Goal: Task Accomplishment & Management: Complete application form

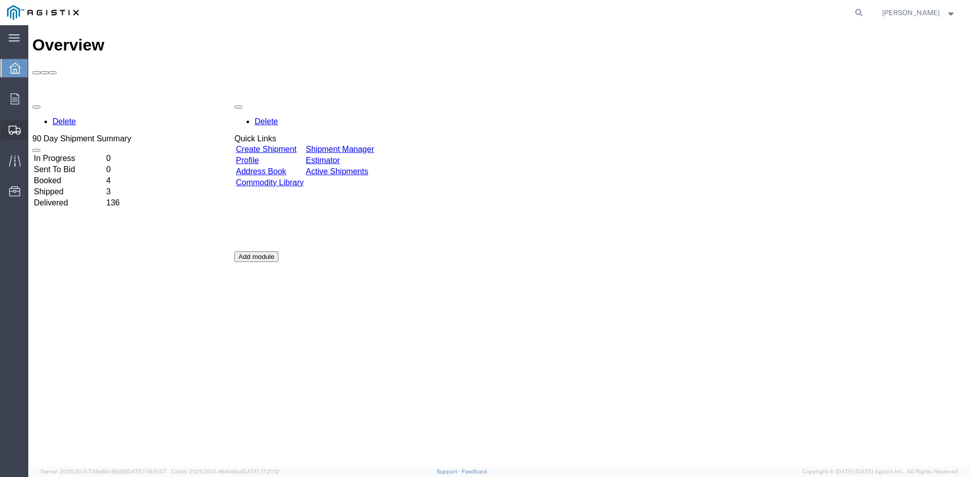
click at [0, 0] on span "Create Shipment" at bounding box center [0, 0] width 0 height 0
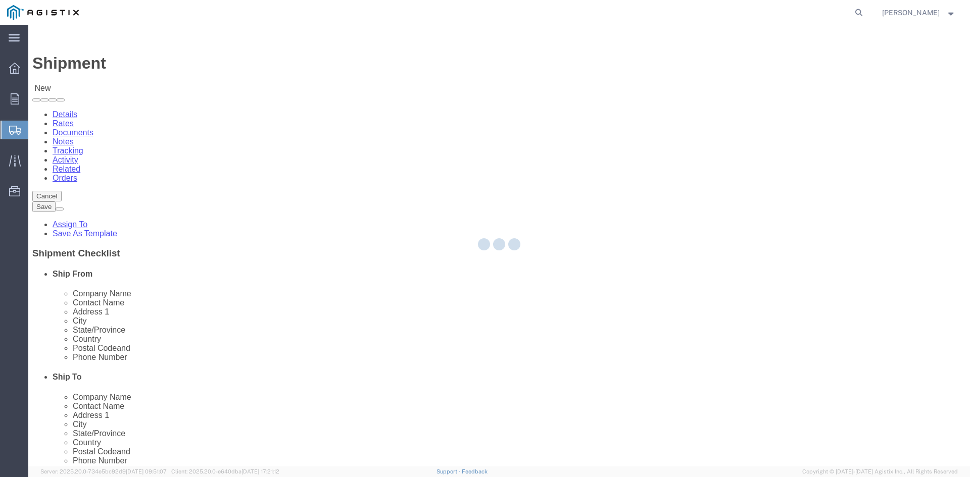
select select
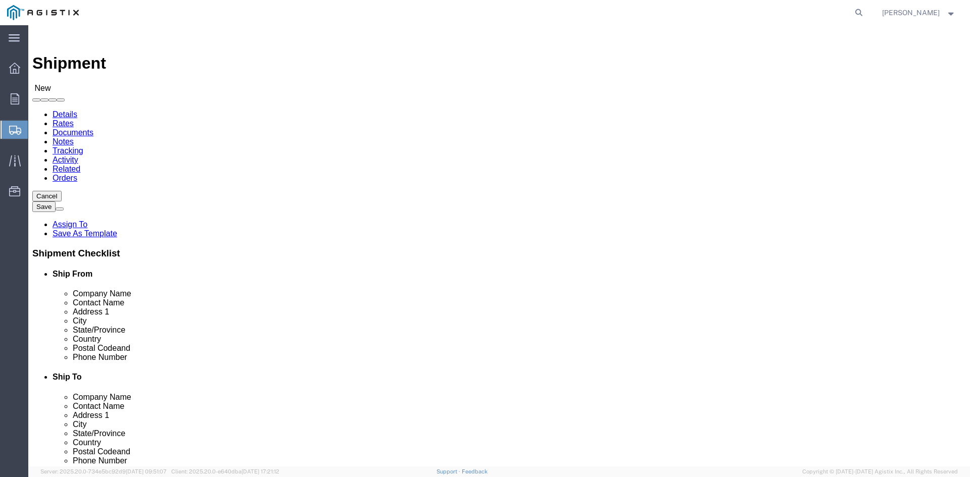
click select "Select PG&E Power Partners"
select select "9596"
click select "Select PG&E Power Partners"
select select
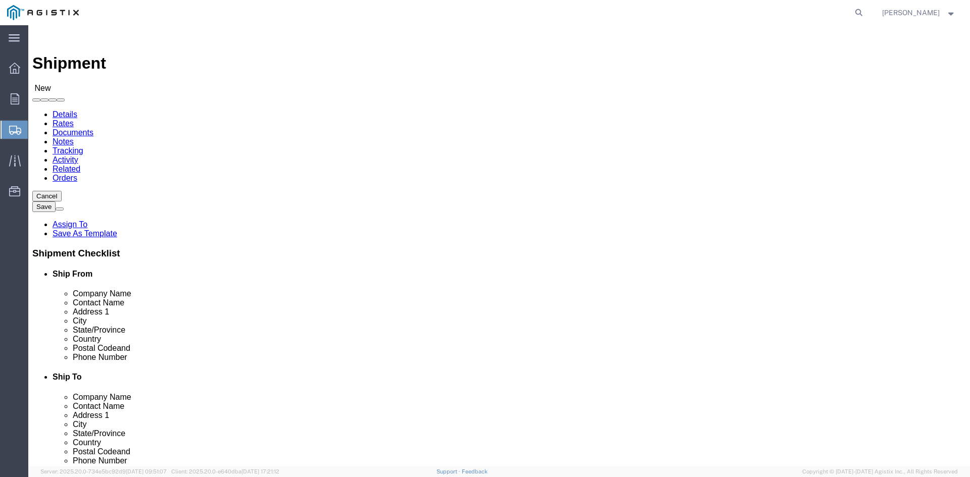
drag, startPoint x: 140, startPoint y: 290, endPoint x: 159, endPoint y: 287, distance: 18.9
click input "text"
type input "[PERSON_NAME]"
drag, startPoint x: 171, startPoint y: 314, endPoint x: 155, endPoint y: 309, distance: 16.3
click p "- Power Partners LLC - ([PERSON_NAME]) [STREET_ADDRESS][PERSON_NAME]"
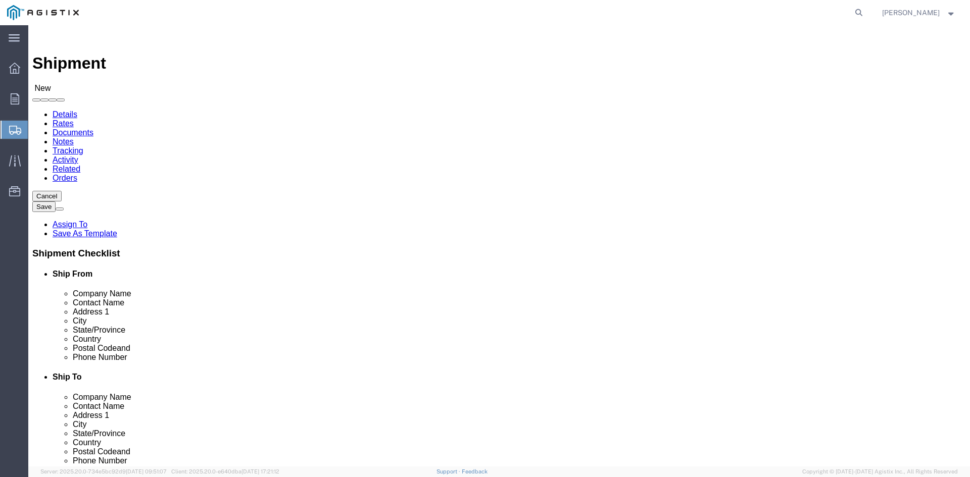
select select "GA"
type input "[PERSON_NAME]"
click select "Select All Others [GEOGRAPHIC_DATA] [GEOGRAPHIC_DATA] [GEOGRAPHIC_DATA] [GEOGRA…"
select select "23082"
click select "Select All Others [GEOGRAPHIC_DATA] [GEOGRAPHIC_DATA] [GEOGRAPHIC_DATA] [GEOGRA…"
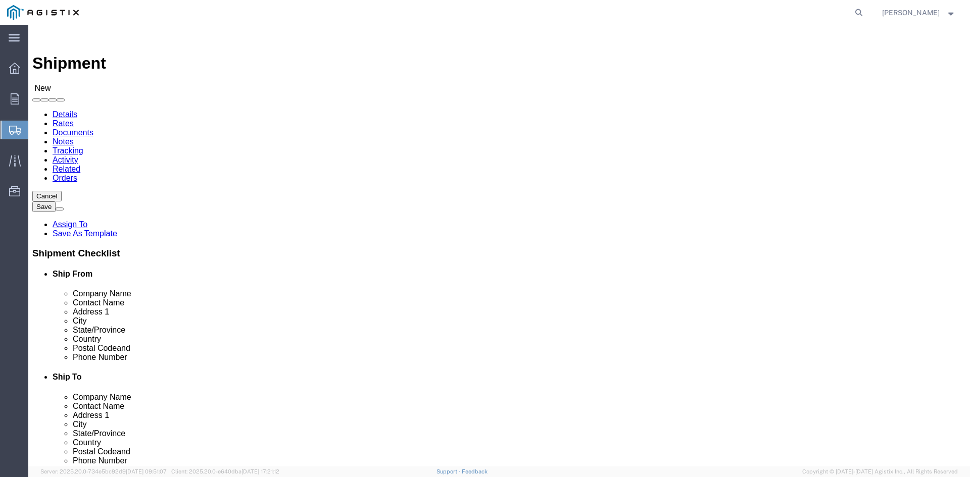
click input "text"
type input "Receiving"
click p "- PGE - (Receiving Department) [STREET_ADDRESS]"
select select "CA"
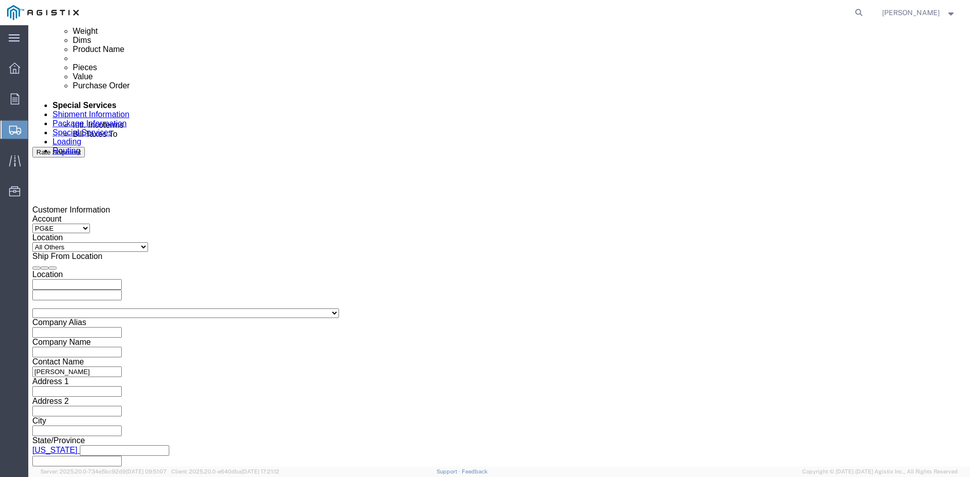
scroll to position [556, 0]
type input "Receiving Department"
click div "[DATE] 12:00 PM"
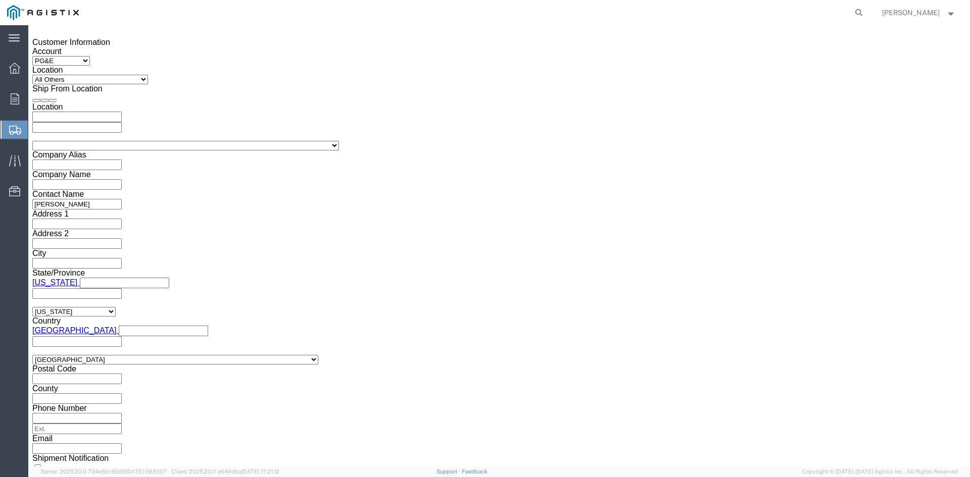
click input "12:00 PM"
drag, startPoint x: 85, startPoint y: 281, endPoint x: 122, endPoint y: 280, distance: 36.9
click input "11:00 PM"
type input "11:00 AM"
click button "Apply"
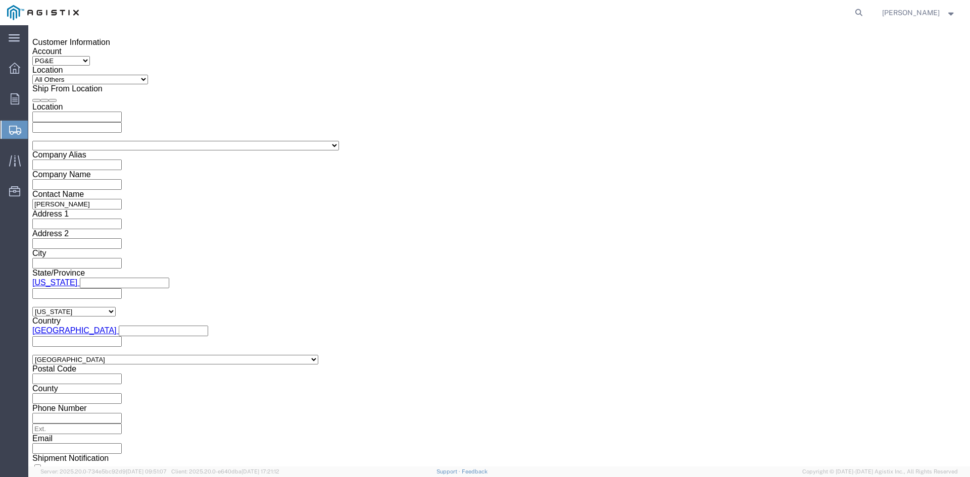
click div "[DATE] 12:00 PM"
type input "5:00 PM"
click button "Apply"
click div
click input "6:00 PM"
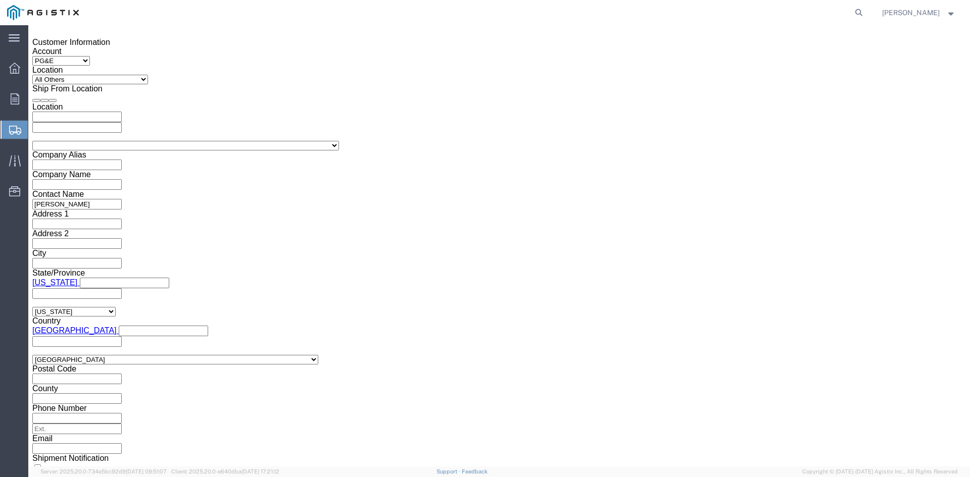
click input "7:00 PM"
click input "7:30 PM"
type input "7:30 AM"
click button "Apply"
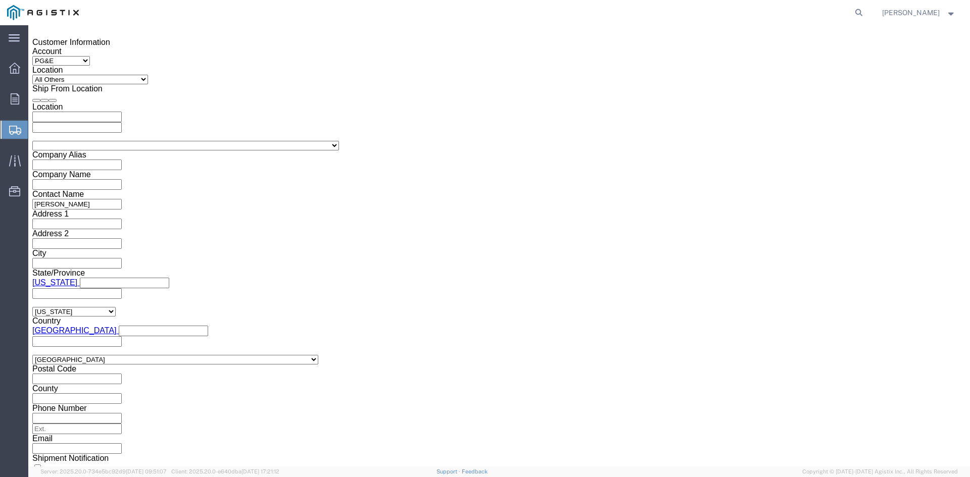
click div
click input "2:30 AM"
click input "2:00 AM"
type input "2:00 PM"
click button "Apply"
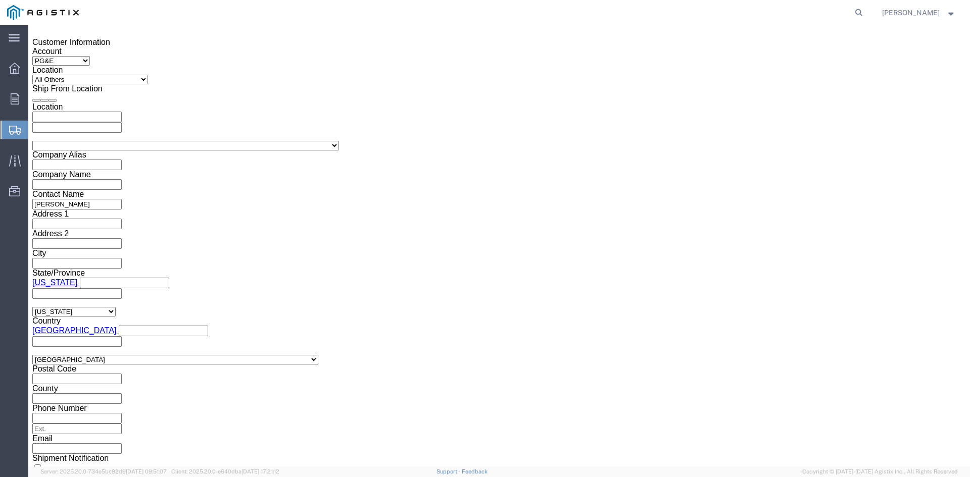
click input "text"
type input "3501410155"
click select "Select Account Type Activity ID Airline Appointment Number ASN Batch Request # …"
select select "BOL"
click select "Select Account Type Activity ID Airline Appointment Number ASN Batch Request # …"
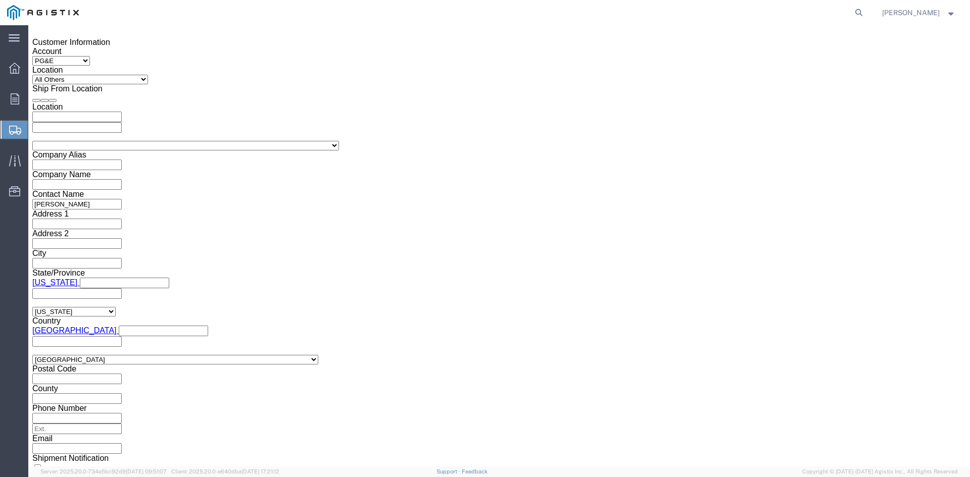
click input "text"
type input "9952692"
click select "Select Air Less than Truckload Multi-Leg Ocean Freight Rail Small Parcel Truckl…"
select select "TL"
click select "Select Air Less than Truckload Multi-Leg Ocean Freight Rail Small Parcel Truckl…"
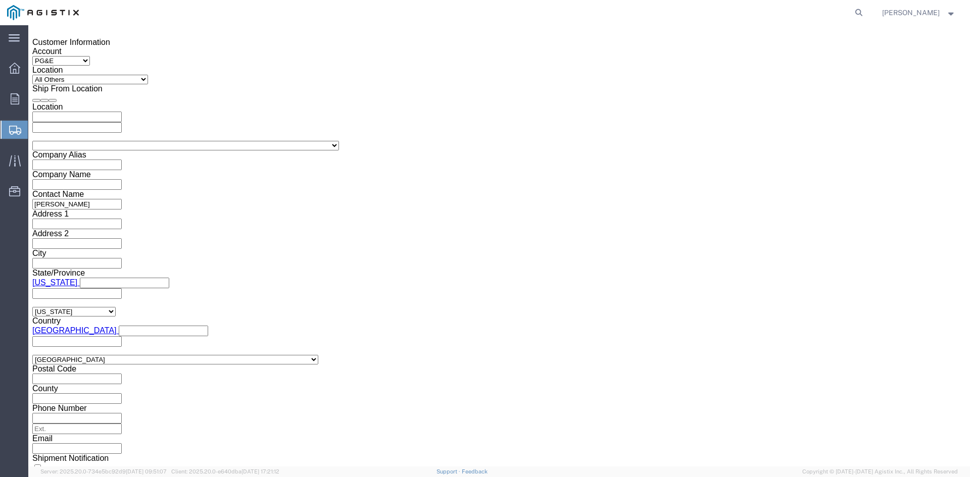
click select "Select 1-Ton (PSS) 10 Wheel 10 Yard Dump Truck 20 Yard Dump Truck Bobtail Botto…"
select select "FLBD"
click select "Select 1-Ton (PSS) 10 Wheel 10 Yard Dump Truck 20 Yard Dump Truck Bobtail Botto…"
click button "Continue"
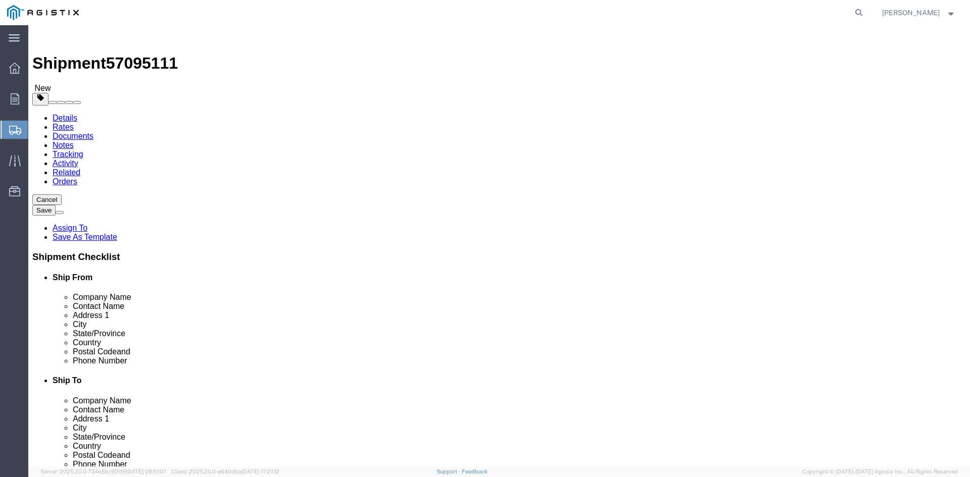
click select "Select Bulk Bundle(s) Cardboard Box(es) Carton(s) Crate(s) Drum(s) (Fiberboard)…"
select select "PSNS"
click select "Select Bulk Bundle(s) Cardboard Box(es) Carton(s) Crate(s) Drum(s) (Fiberboard)…"
drag, startPoint x: 141, startPoint y: 194, endPoint x: 154, endPoint y: 193, distance: 12.1
click input "text"
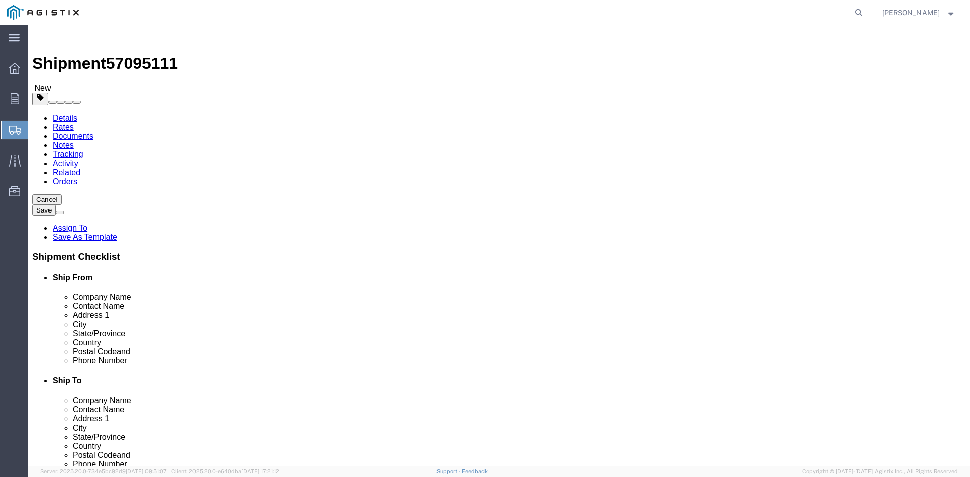
type input "1"
drag, startPoint x: 151, startPoint y: 209, endPoint x: 126, endPoint y: 212, distance: 25.5
click div "Number 1"
type input "93"
click input "text"
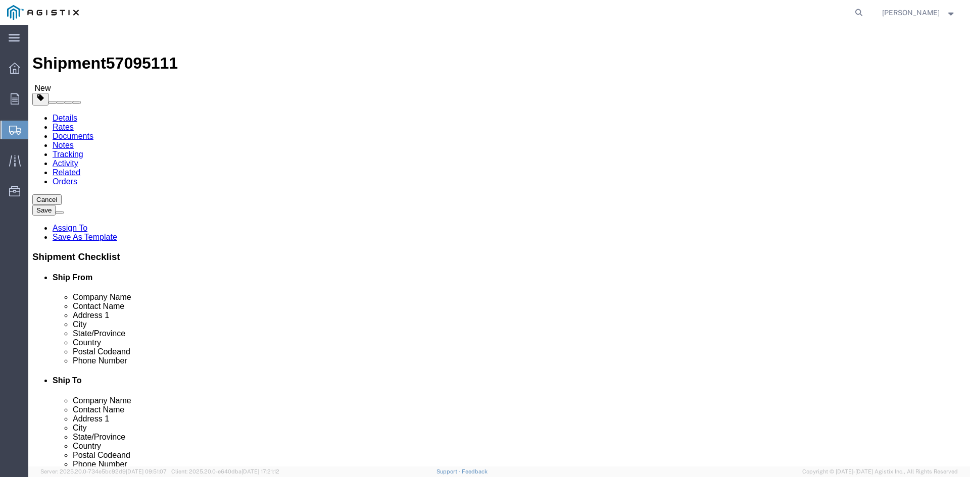
type input "24"
click input "text"
type input "24"
click input "text"
type input "32.75"
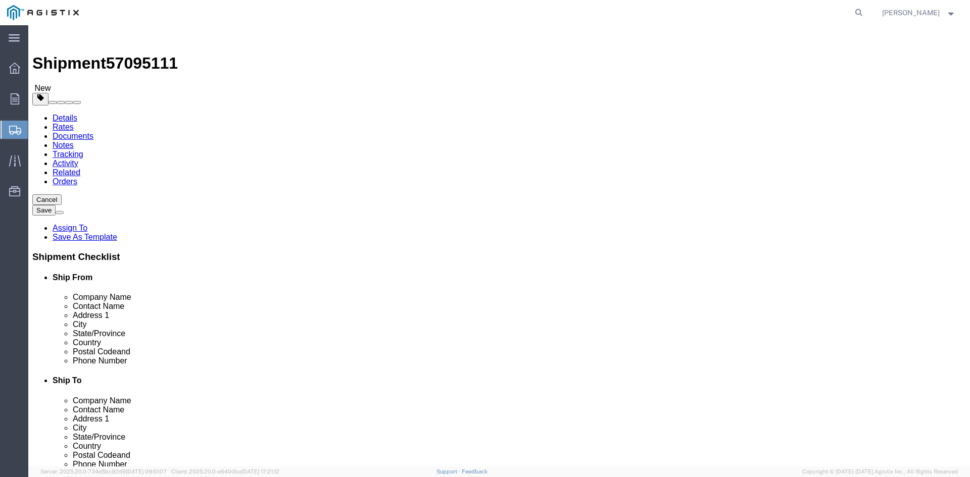
drag, startPoint x: 156, startPoint y: 252, endPoint x: 108, endPoint y: 252, distance: 48.0
click div "Weight 0.00 Select kgs lbs Ship. t°"
type input "26619.05"
click span
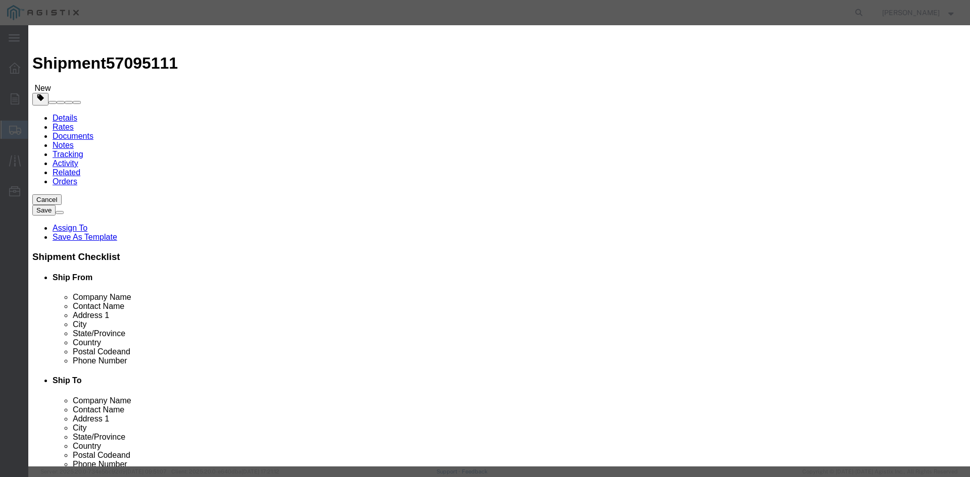
click input "text"
drag, startPoint x: 372, startPoint y: 77, endPoint x: 306, endPoint y: 76, distance: 66.2
click div "Overhead Transformer"
type input "Overhead Transformer"
drag, startPoint x: 307, startPoint y: 96, endPoint x: 281, endPoint y: 96, distance: 25.3
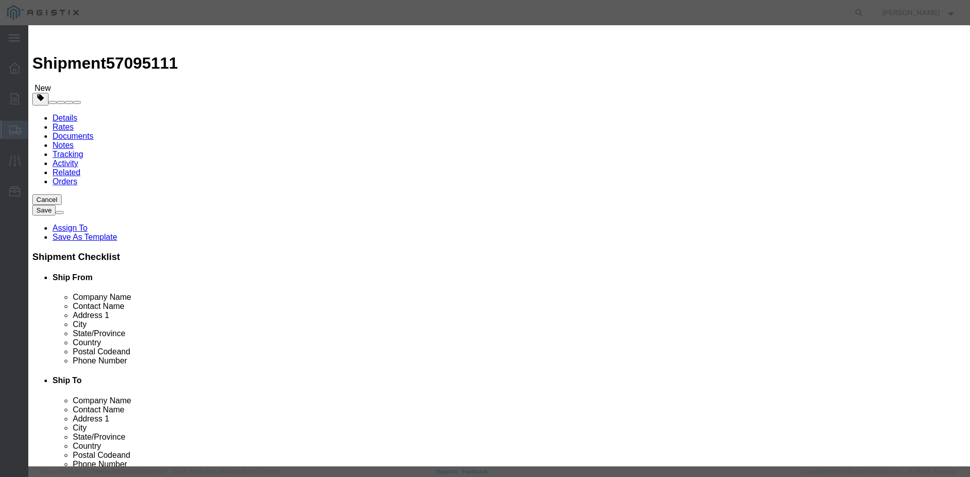
click div "Pieces 0 Select Bag Barrels 100Board Feet Bottle Box Blister Pack Carats Can Ca…"
type input "93"
drag, startPoint x: 307, startPoint y: 111, endPoint x: 318, endPoint y: 112, distance: 11.7
click input "text"
type input "1"
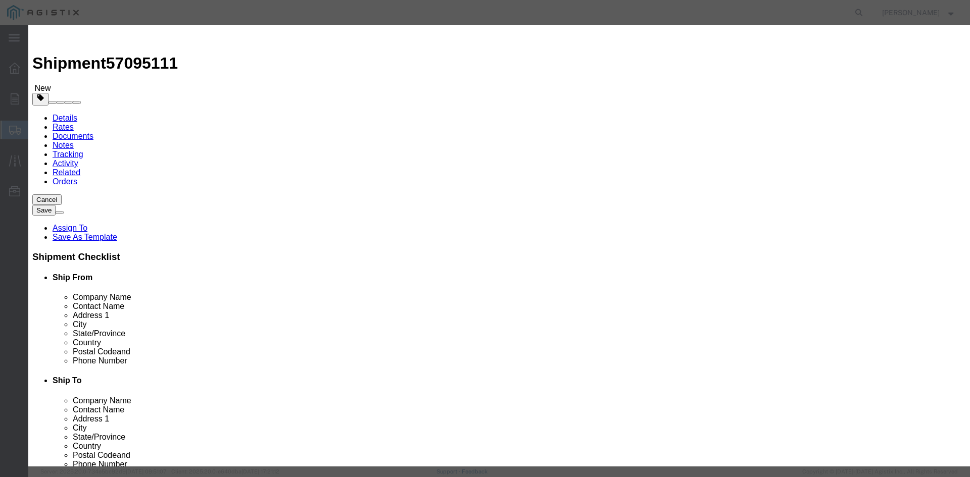
click select "Select 50 55 60 65 70 85 92.5 100 125 175 250 300 400"
select select "55"
click select "Select 50 55 60 65 70 85 92.5 100 125 175 250 300 400"
click button "Save & Close"
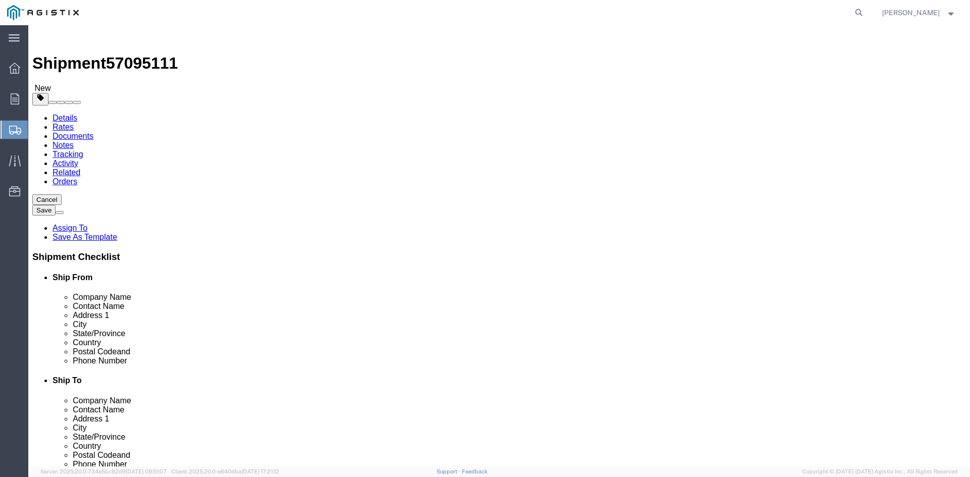
click link "Add Package"
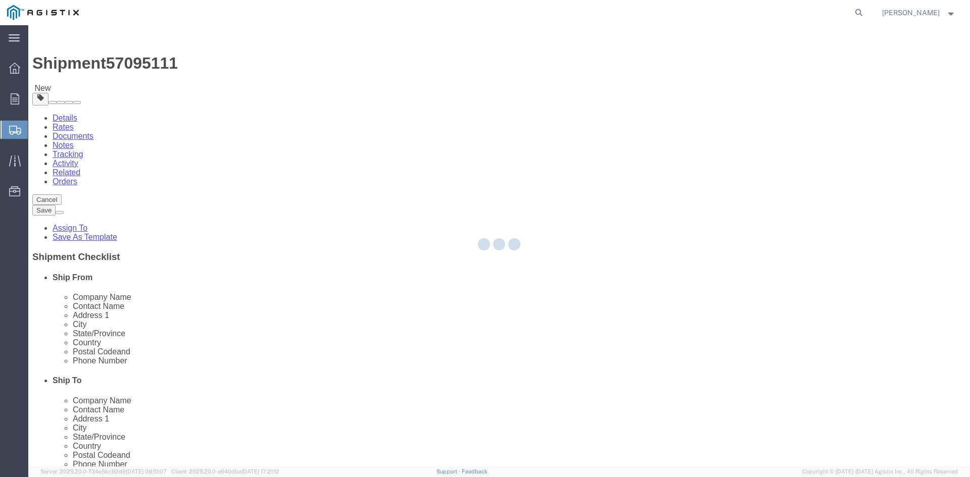
select select "PSNS"
select select "CBOX"
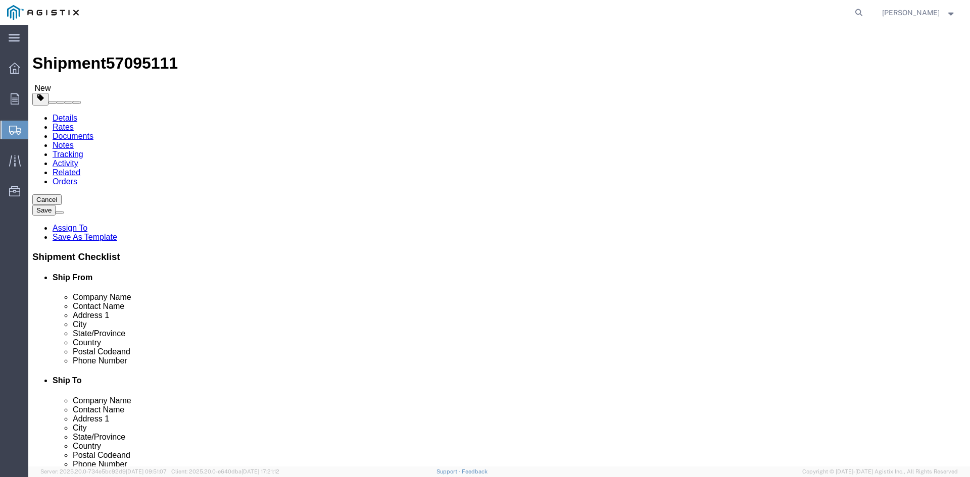
click span "button"
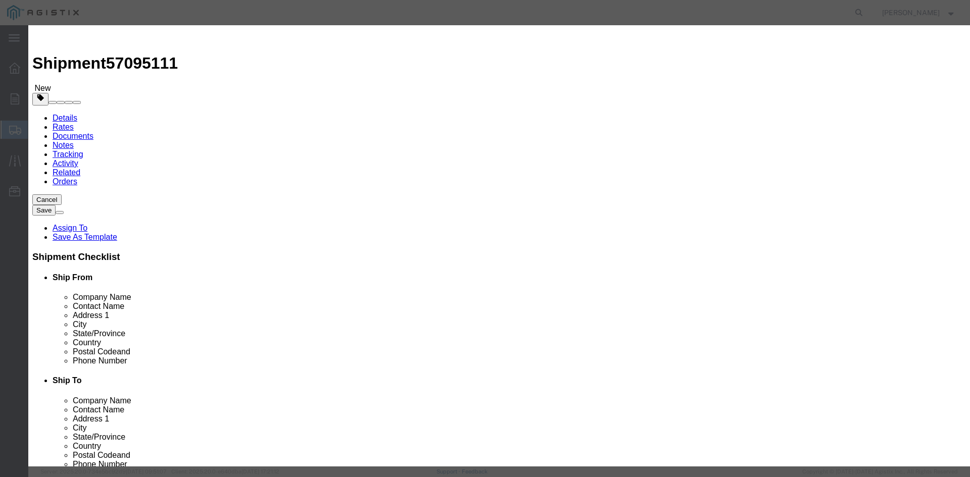
click button "Yes"
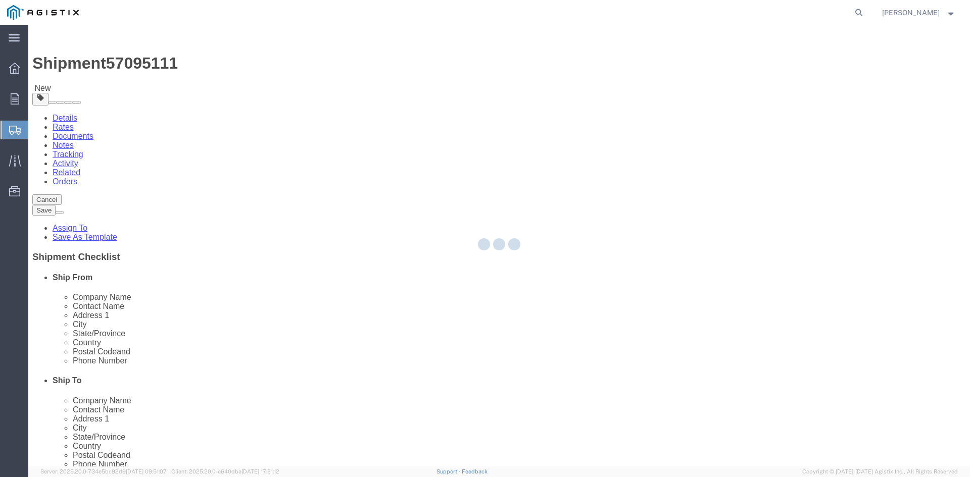
select select "PSNS"
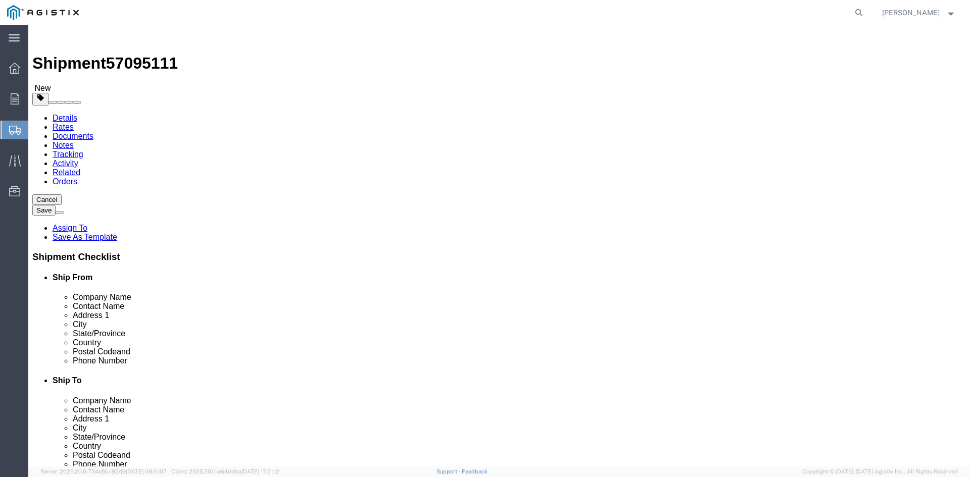
click icon
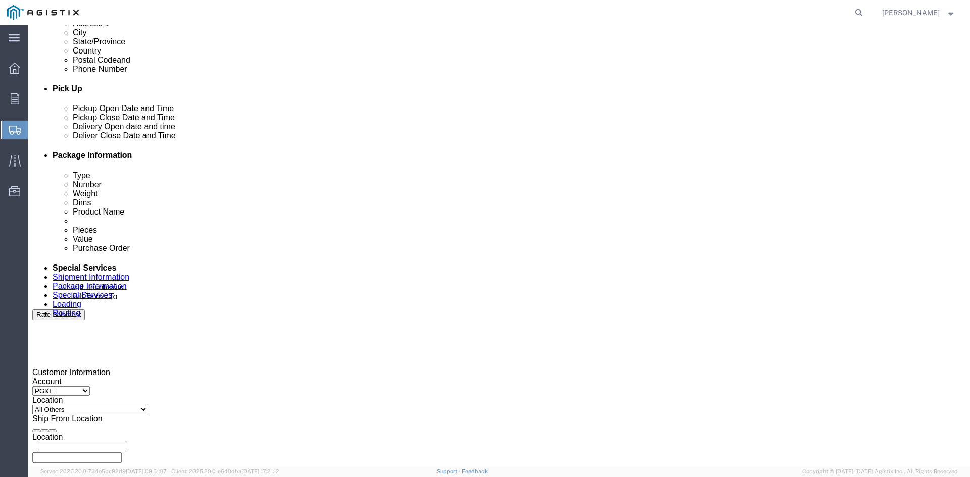
scroll to position [404, 0]
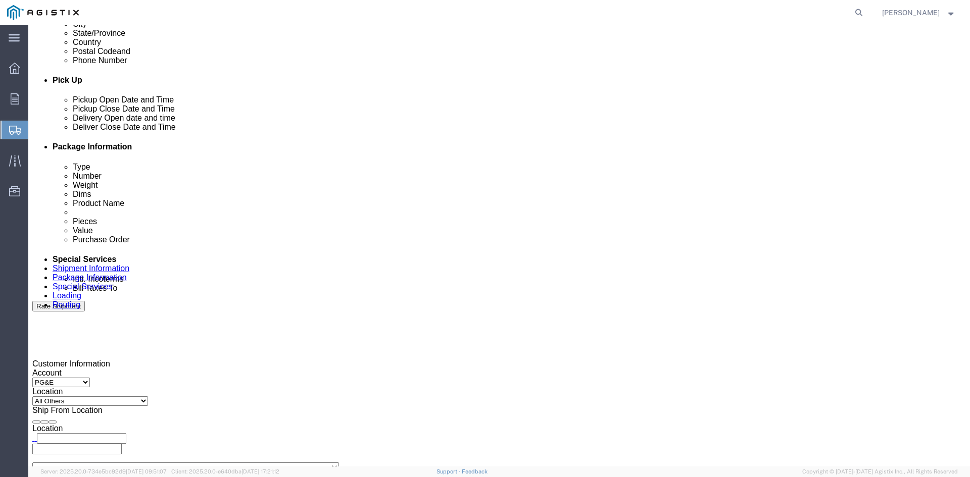
click input "text"
type input "[EMAIL_ADDRESS][DOMAIN_NAME]"
type input "z"
type input "sh"
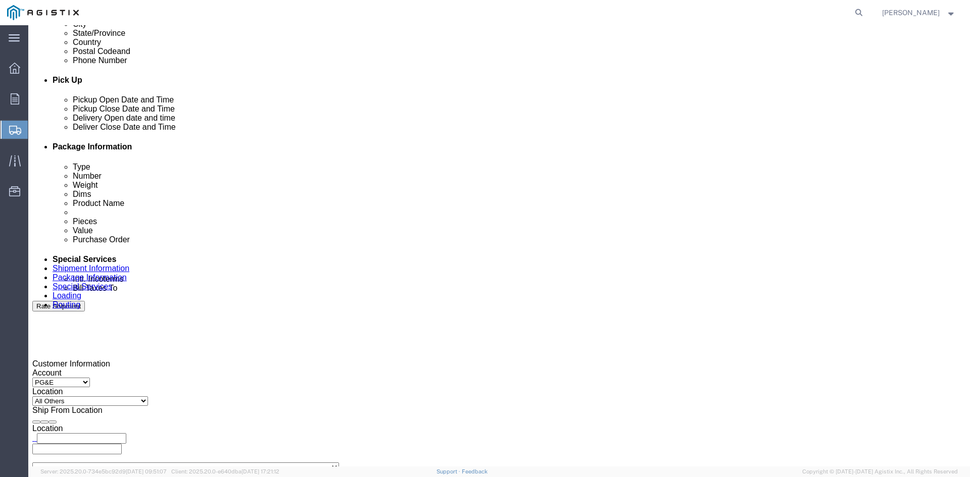
type input "k"
type input "pr"
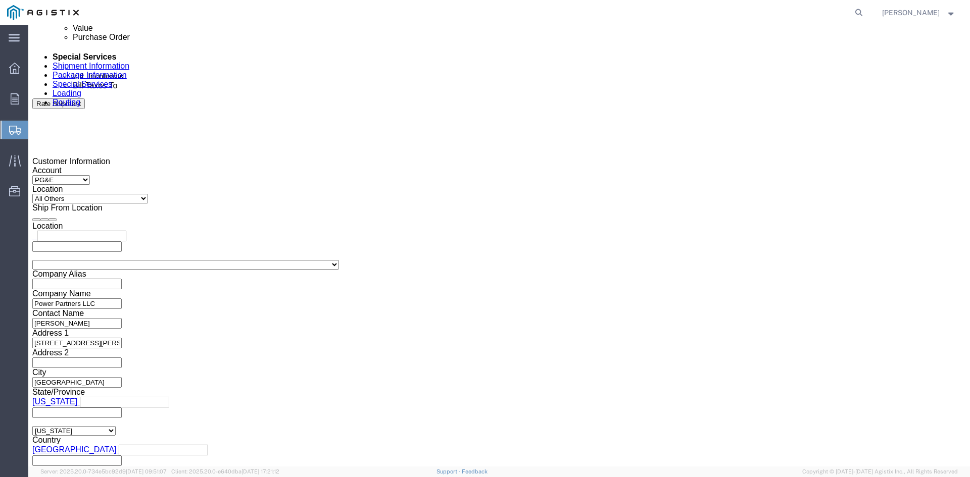
scroll to position [612, 0]
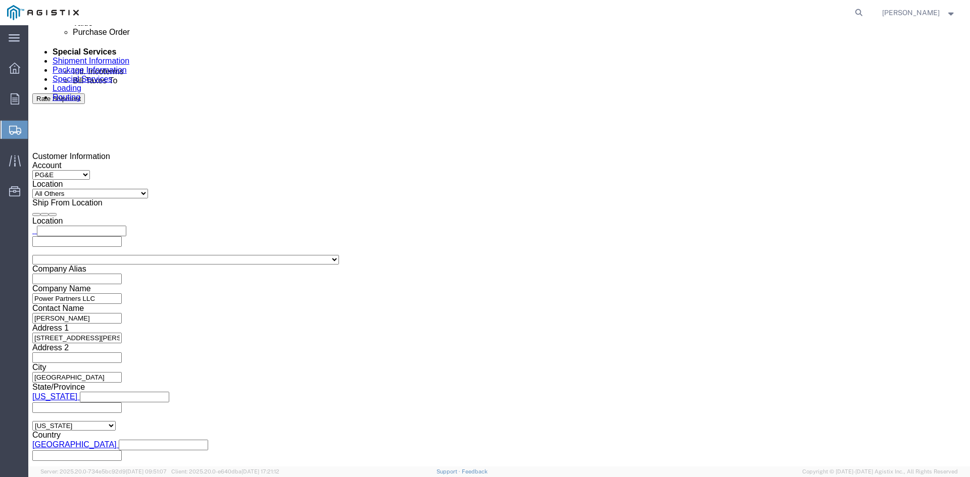
click button "Rate Shipment"
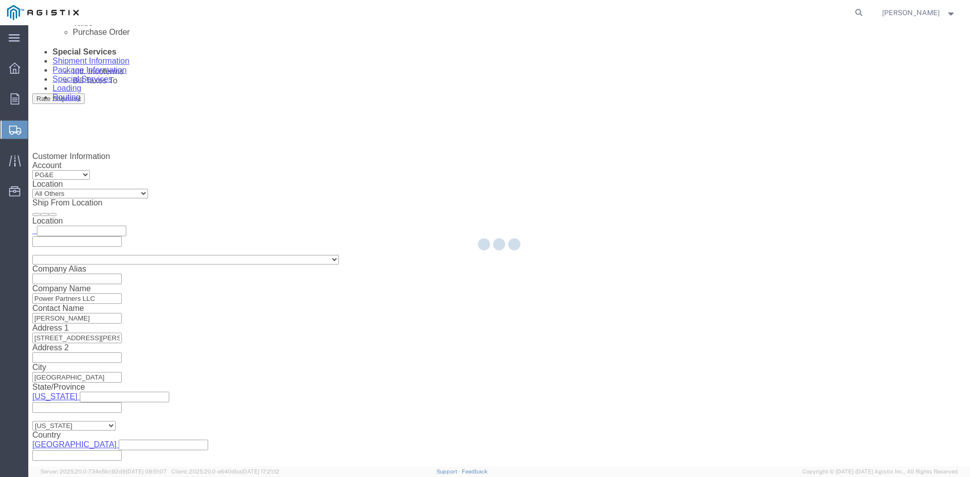
scroll to position [0, 0]
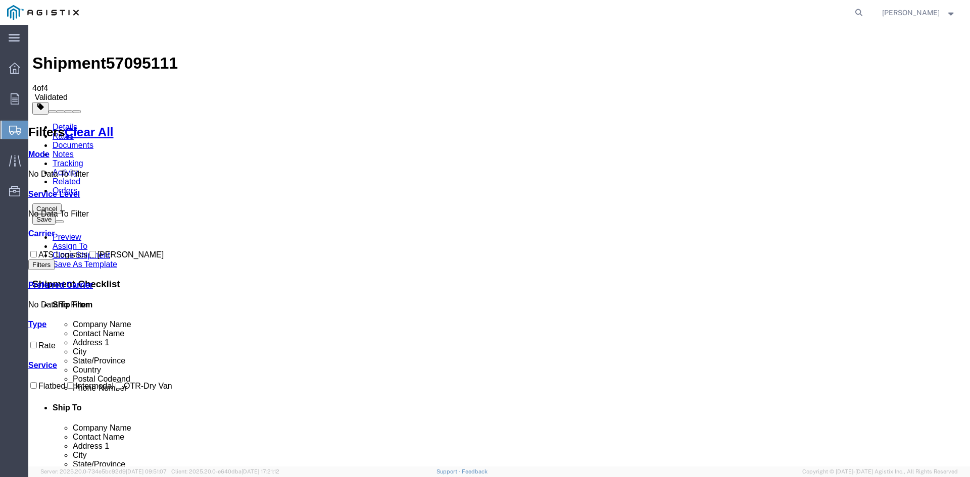
drag, startPoint x: 39, startPoint y: 208, endPoint x: 49, endPoint y: 208, distance: 9.6
click at [37, 251] on input "ATS Logistics" at bounding box center [33, 254] width 7 height 7
checkbox input "true"
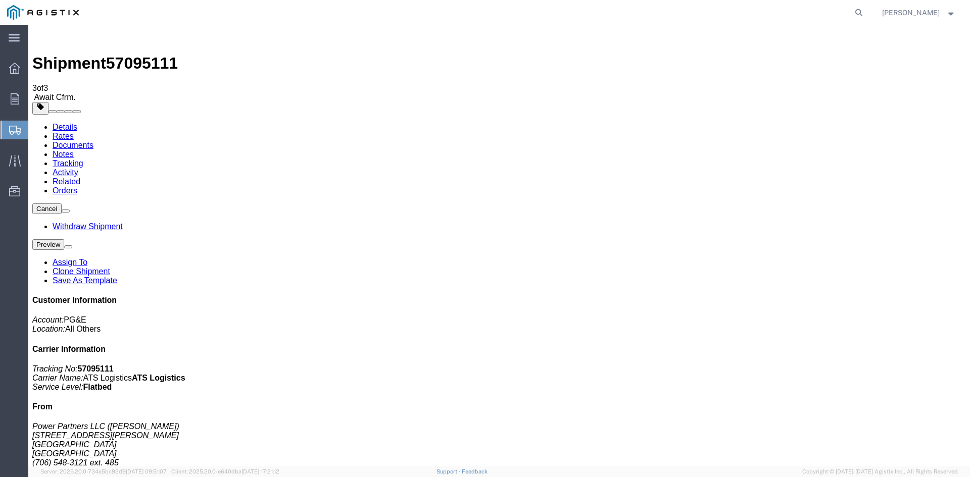
click at [0, 0] on span "Create Shipment" at bounding box center [0, 0] width 0 height 0
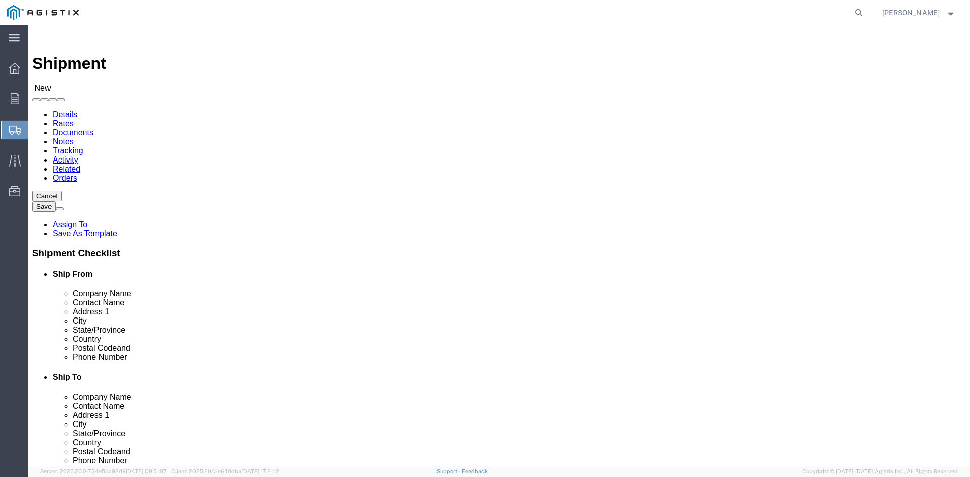
click select "Select PG&E Power Partners"
select select "9596"
click select "Select PG&E Power Partners"
select select
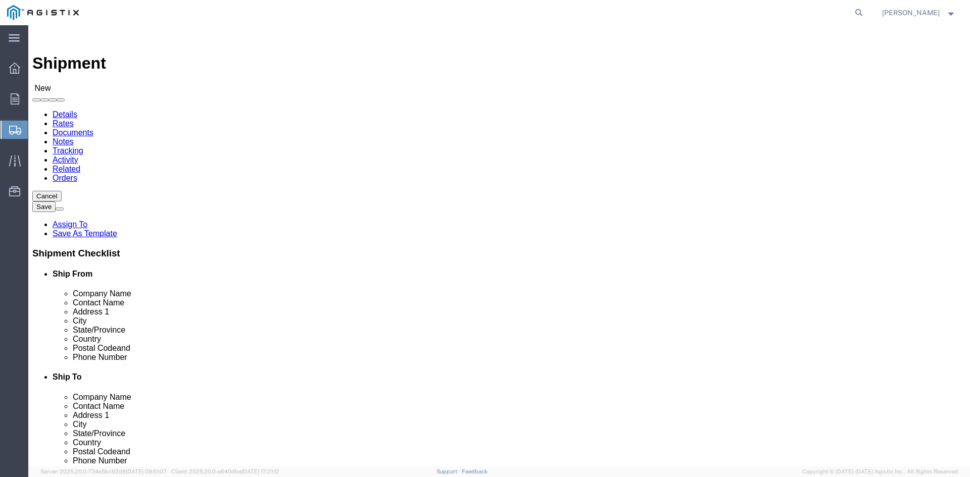
click input "text"
type input "[PERSON_NAME]"
click p "- Power Partners LLC - ([PERSON_NAME]) [STREET_ADDRESS][PERSON_NAME]"
select select "GA"
type input "[PERSON_NAME]"
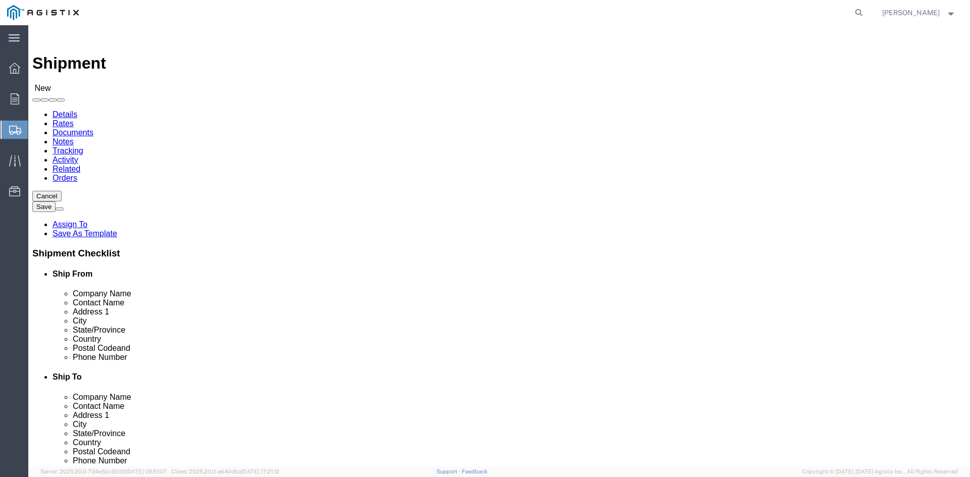
click select "Select All Others [GEOGRAPHIC_DATA] [GEOGRAPHIC_DATA] [GEOGRAPHIC_DATA] [GEOGRA…"
select select "23082"
click select "Select All Others [GEOGRAPHIC_DATA] [GEOGRAPHIC_DATA] [GEOGRAPHIC_DATA] [GEOGRA…"
click input "text"
type input "Receiving"
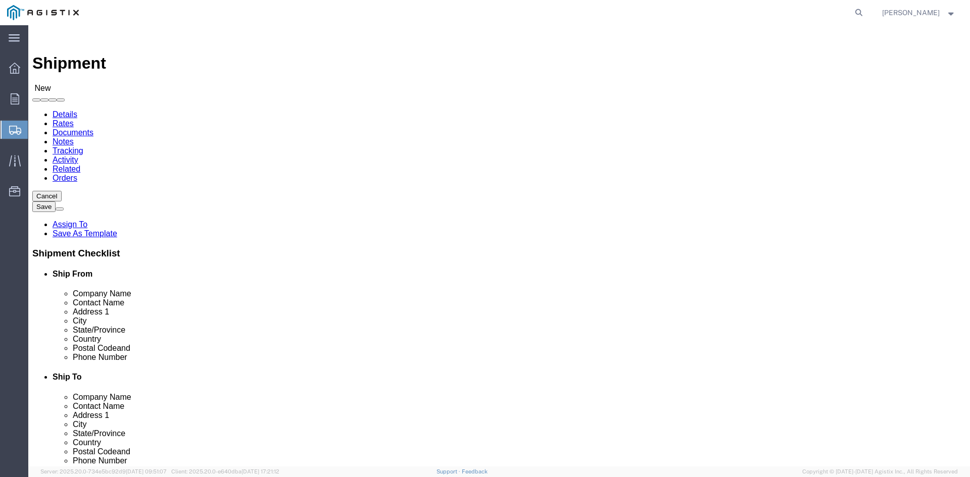
click p "- PGE - (Receiving Department) [STREET_ADDRESS]"
select select "CA"
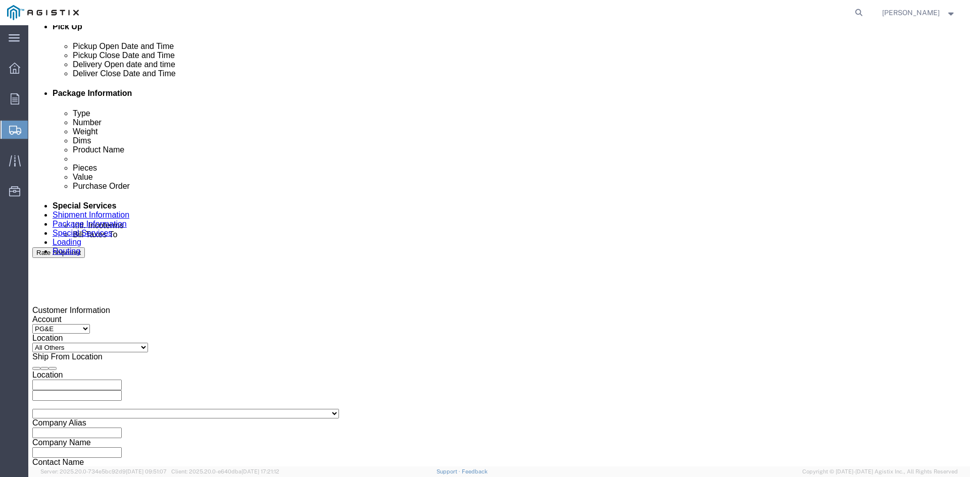
scroll to position [455, 0]
type input "Receiving Department"
click div "Pickup Start Date Pickup Start Time Pickup Open Date and Time [DATE] 12:00 PM"
click div "[DATE] 12:00 PM"
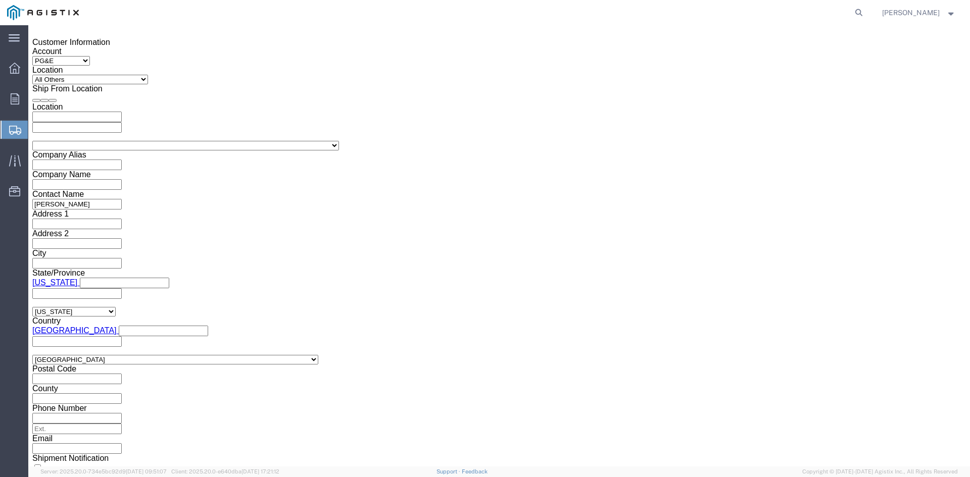
click input "12:00 PM"
click input "11:00 PM"
type input "11:00 AM"
click button "Apply"
click div "[DATE] 12:00 PM"
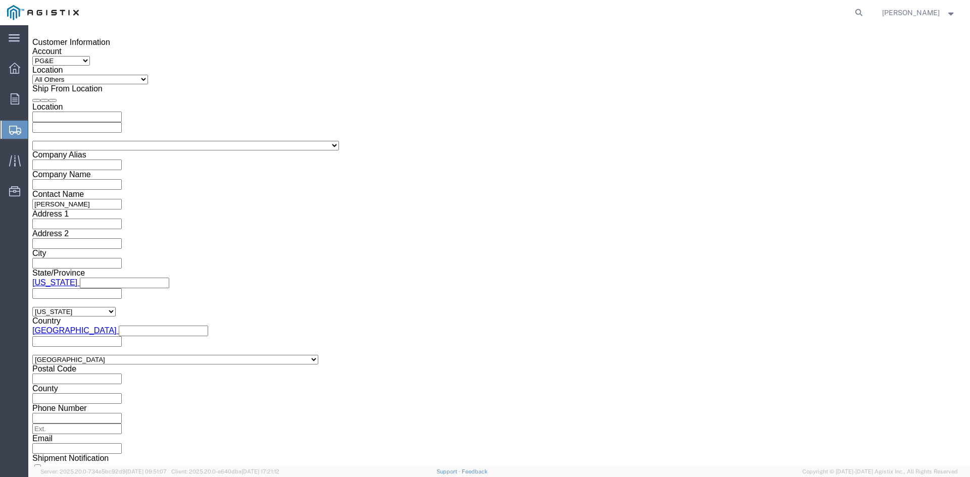
type input "5:00 PM"
drag, startPoint x: 315, startPoint y: 282, endPoint x: 319, endPoint y: 277, distance: 6.9
click button "Apply"
click div
click input "6:00 PM"
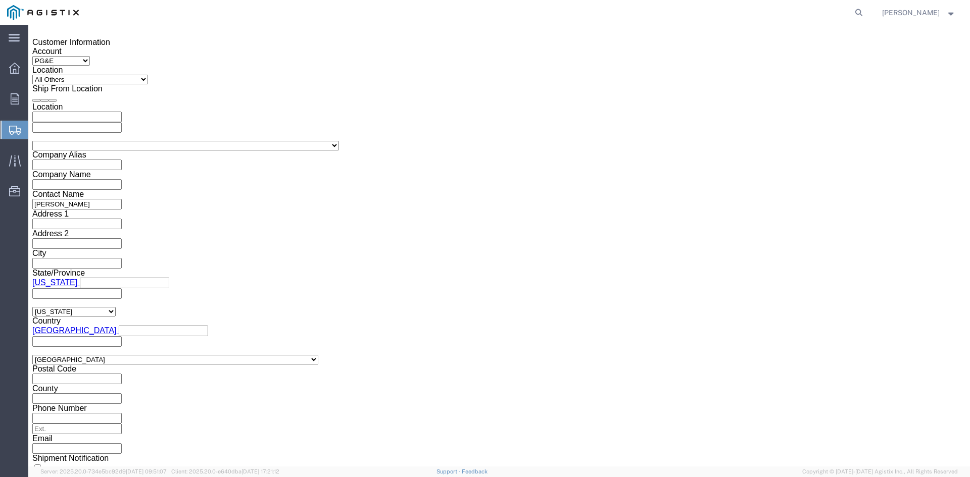
drag, startPoint x: 429, startPoint y: 280, endPoint x: 436, endPoint y: 278, distance: 7.7
click input "7:00 PM"
click input "7:30 PM"
type input "7:30 AM"
drag, startPoint x: 509, startPoint y: 281, endPoint x: 514, endPoint y: 267, distance: 14.4
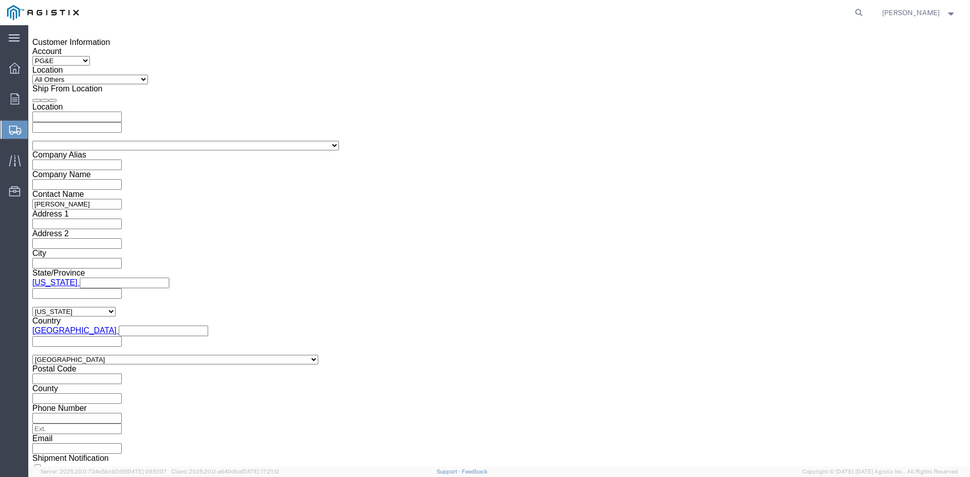
click button "Apply"
click div
click input "2:30 AM"
drag, startPoint x: 605, startPoint y: 280, endPoint x: 618, endPoint y: 280, distance: 12.6
click input "2:00 AM"
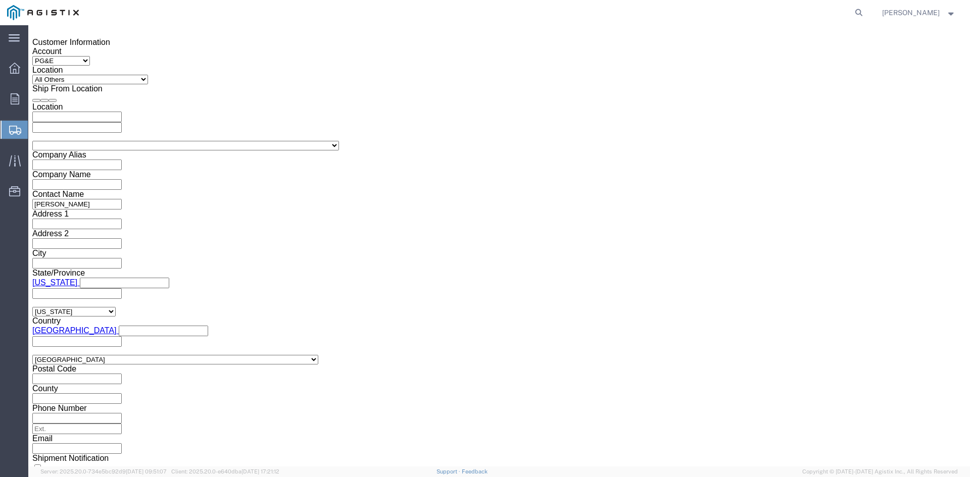
type input "2:00 PM"
click button "Apply"
click input "text"
type input "3501410638"
click select "Select Account Type Activity ID Airline Appointment Number ASN Batch Request # …"
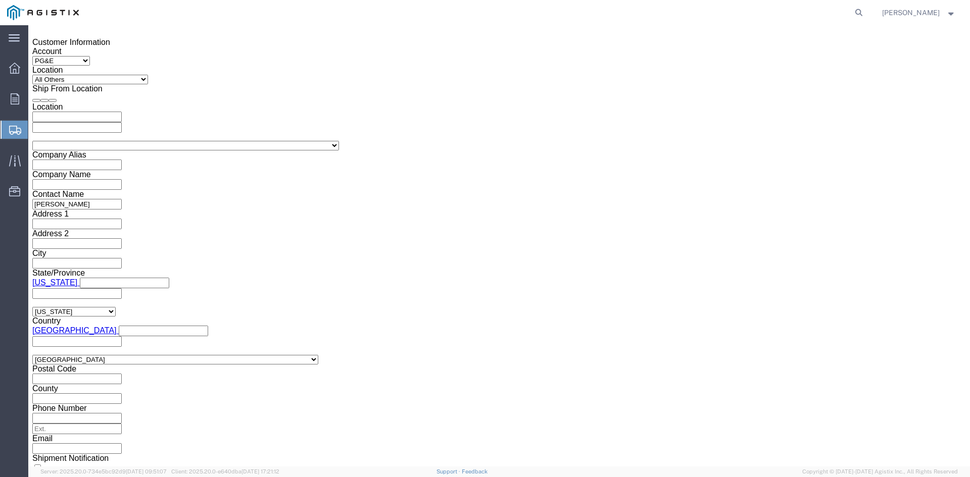
select select "BOL"
click select "Select Account Type Activity ID Airline Appointment Number ASN Batch Request # …"
drag, startPoint x: 380, startPoint y: 193, endPoint x: 390, endPoint y: 195, distance: 10.9
click input "text"
type input "9952693"
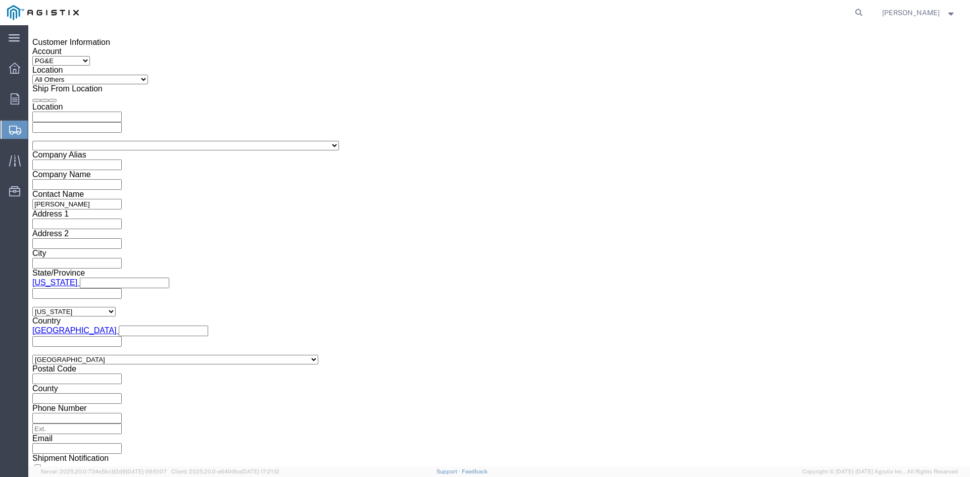
click select "Select Air Less than Truckload Multi-Leg Ocean Freight Rail Small Parcel Truckl…"
select select "TL"
click select "Select Air Less than Truckload Multi-Leg Ocean Freight Rail Small Parcel Truckl…"
click select "Select 1-Ton (PSS) 10 Wheel 10 Yard Dump Truck 20 Yard Dump Truck Bobtail Botto…"
select select "FLBD"
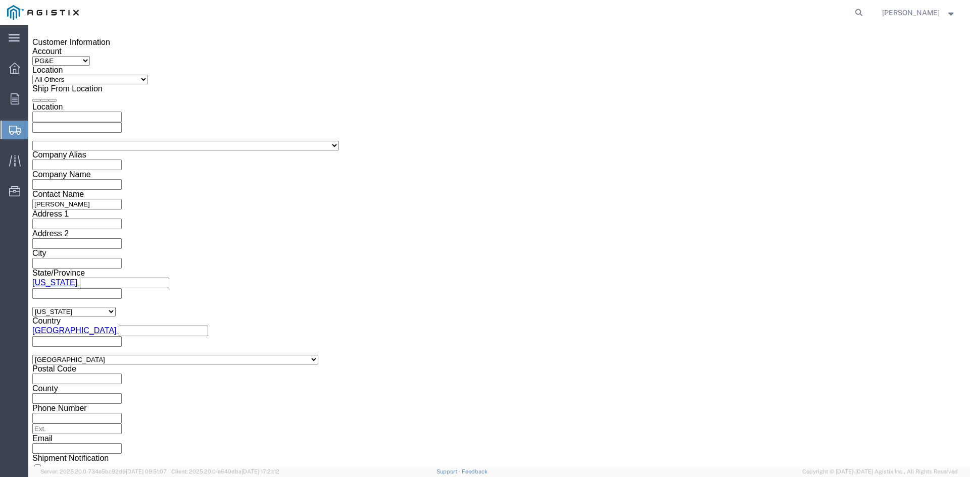
click select "Select 1-Ton (PSS) 10 Wheel 10 Yard Dump Truck 20 Yard Dump Truck Bobtail Botto…"
click button "Continue"
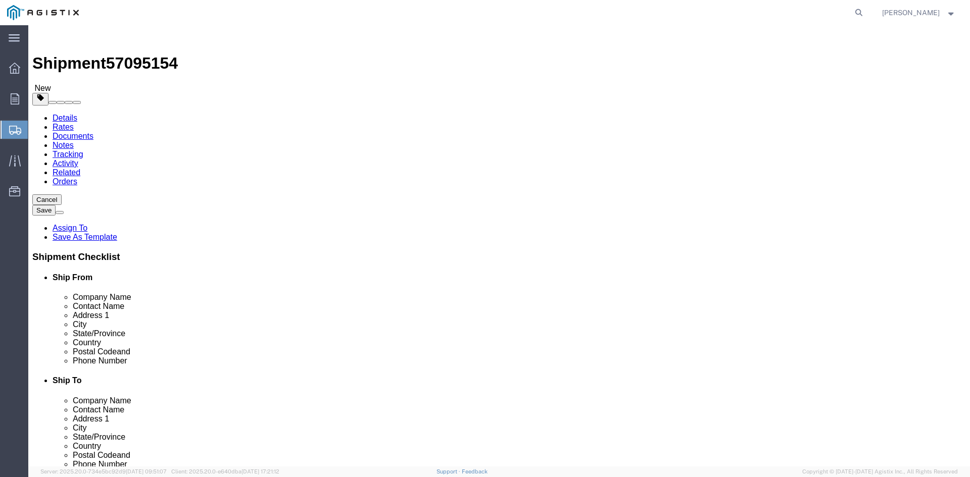
click select "Select Bulk Bundle(s) Cardboard Box(es) Carton(s) Crate(s) Drum(s) (Fiberboard)…"
select select "PSNS"
click select "Select Bulk Bundle(s) Cardboard Box(es) Carton(s) Crate(s) Drum(s) (Fiberboard)…"
click input "text"
type input "1"
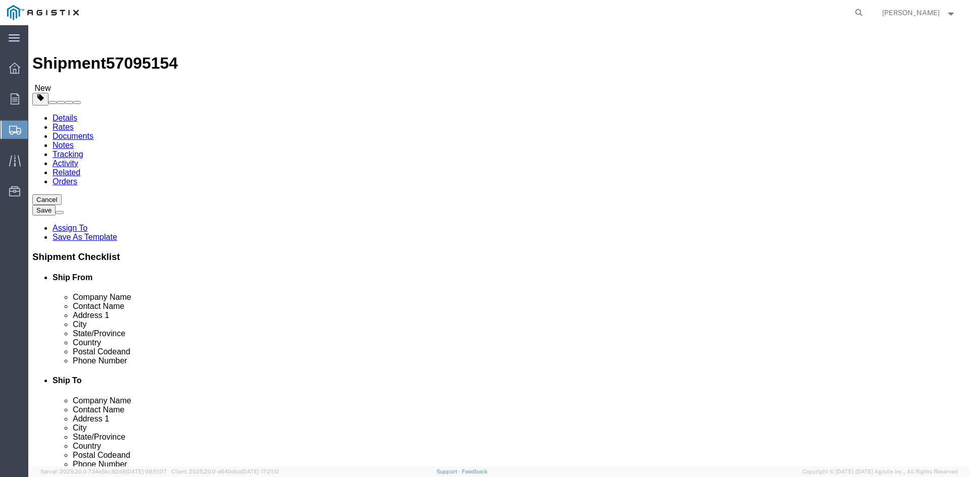
drag, startPoint x: 144, startPoint y: 215, endPoint x: 123, endPoint y: 215, distance: 21.7
click div "Number 1"
type input "54"
drag, startPoint x: 152, startPoint y: 238, endPoint x: 168, endPoint y: 238, distance: 16.7
click input "text"
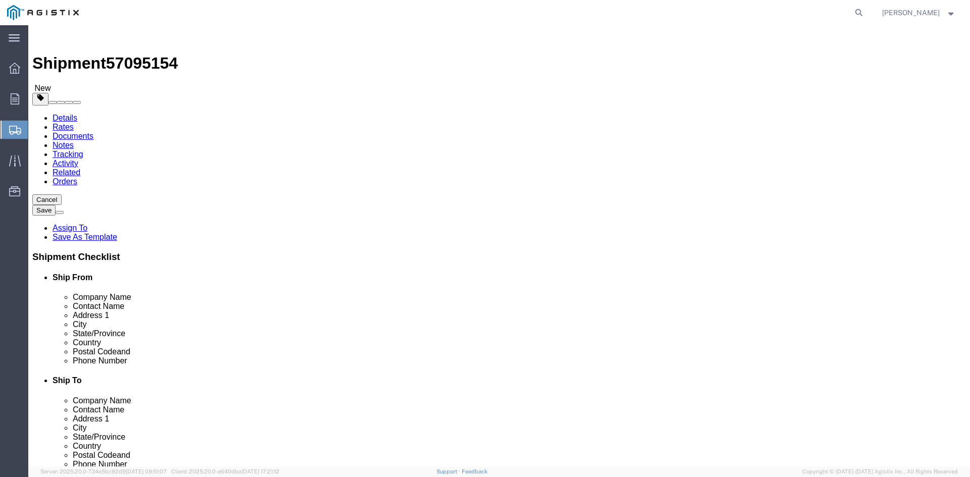
type input "30"
drag, startPoint x: 197, startPoint y: 227, endPoint x: 203, endPoint y: 227, distance: 6.1
click input "text"
type input "30"
click input "text"
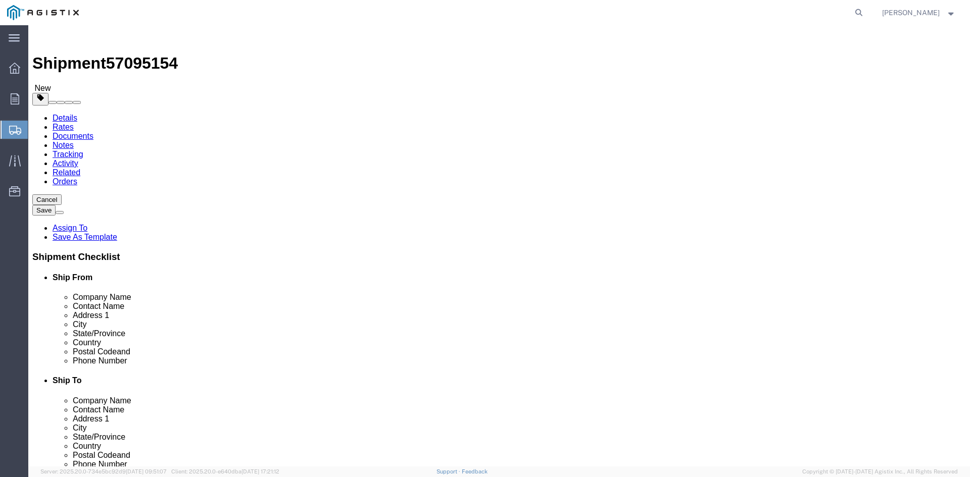
type input "28.75"
drag, startPoint x: 159, startPoint y: 251, endPoint x: 96, endPoint y: 252, distance: 62.6
click div "Weight 0.00 Select kgs lbs Ship. t°"
type input "29939.36"
click span
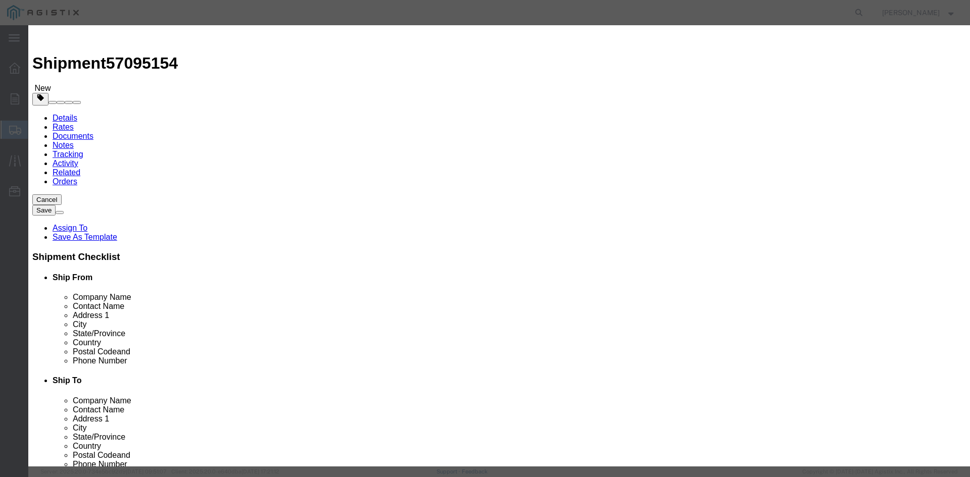
click input "text"
paste input "Overhead Transformer"
type input "Overhead Transformer"
drag, startPoint x: 297, startPoint y: 94, endPoint x: 280, endPoint y: 94, distance: 17.2
click div "Pieces 0 Select Bag Barrels 100Board Feet Bottle Box Blister Pack Carats Can Ca…"
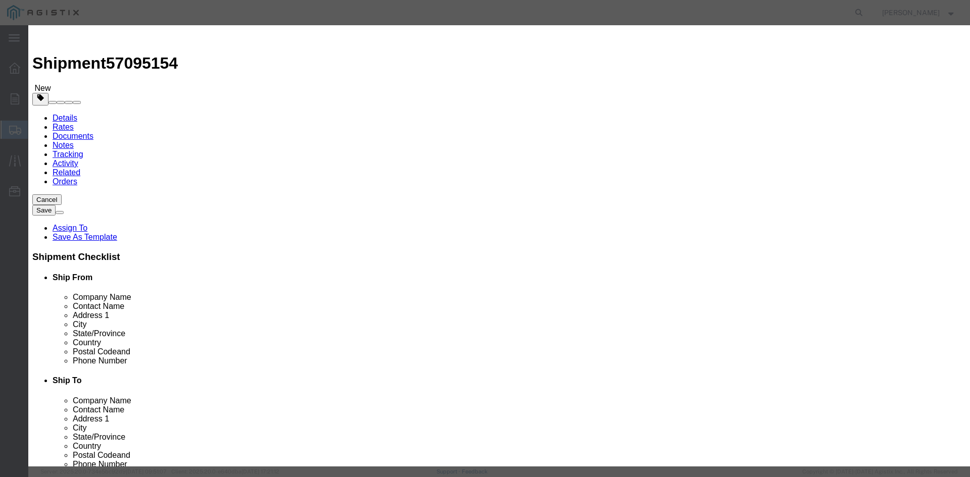
type input "54"
click input "text"
type input "1"
click select "Select 50 55 60 65 70 85 92.5 100 125 175 250 300 400"
select select "55"
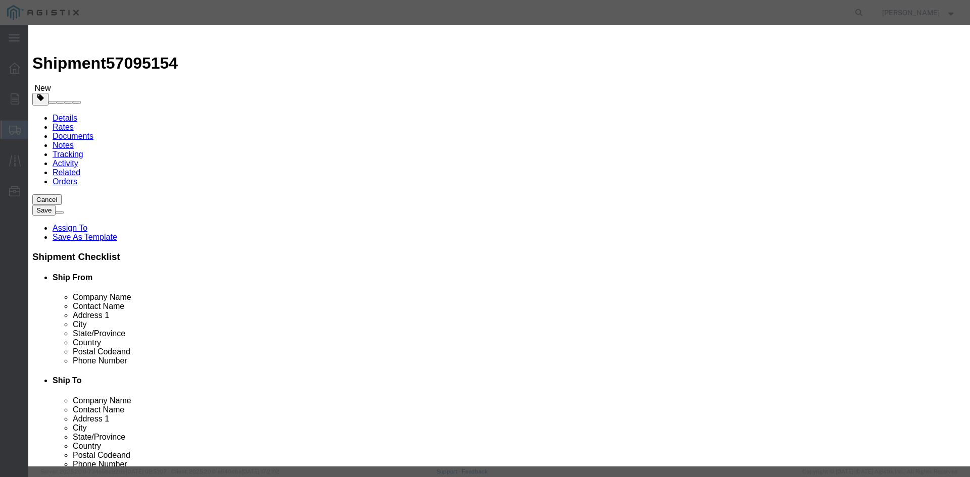
click select "Select 50 55 60 65 70 85 92.5 100 125 175 250 300 400"
click button "Save & Close"
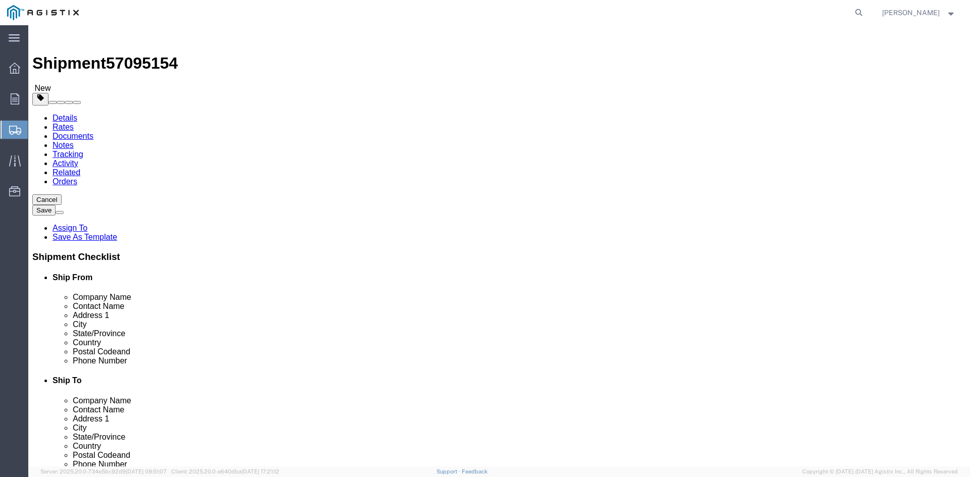
click link "Add Package"
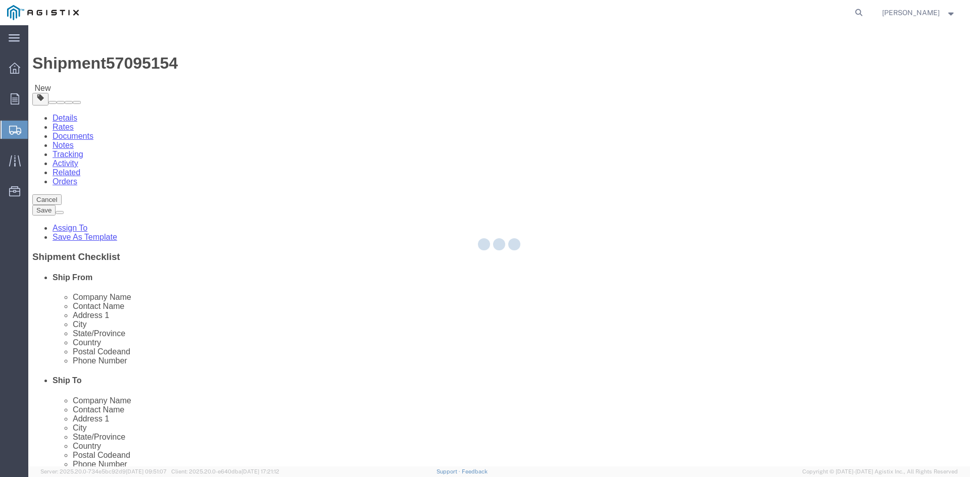
select select "PSNS"
select select "CBOX"
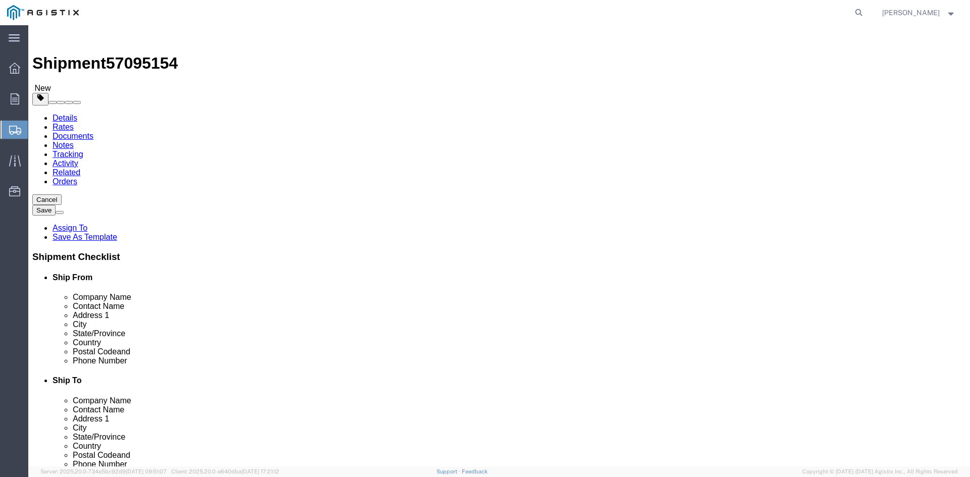
click span "button"
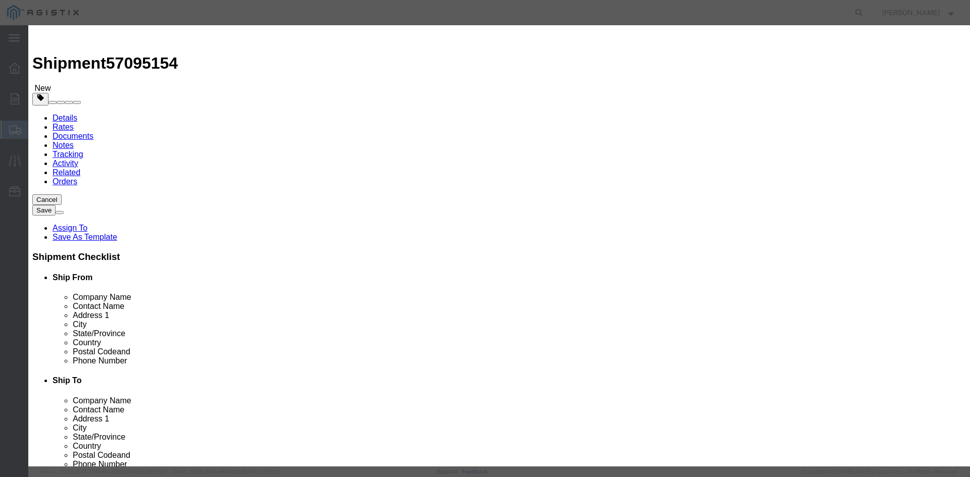
click button "Yes"
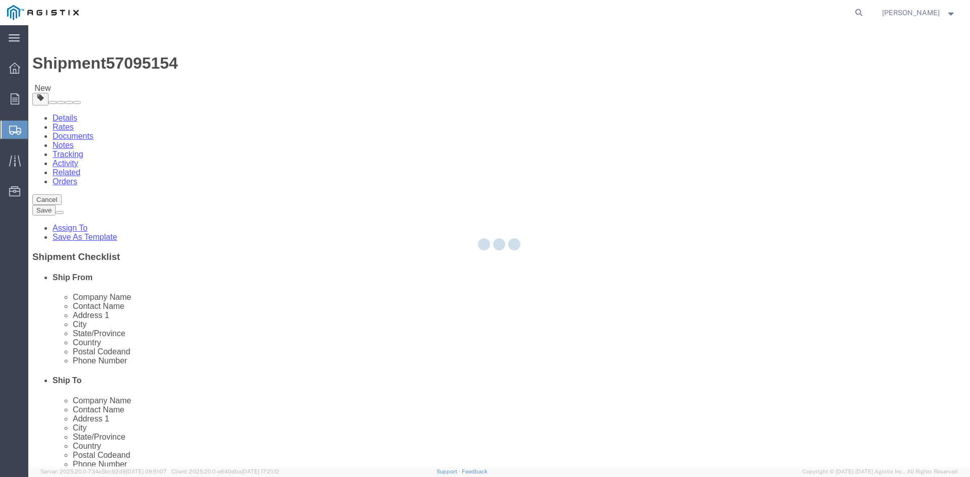
select select "PSNS"
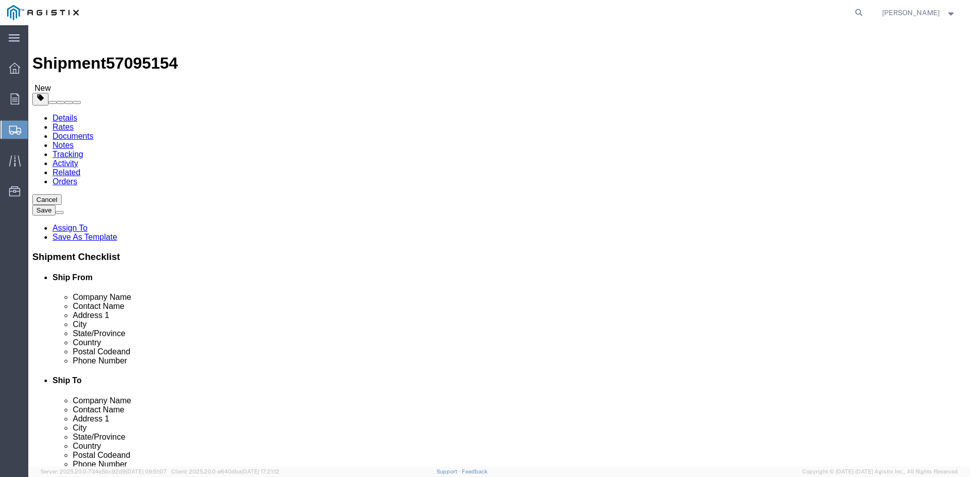
click icon
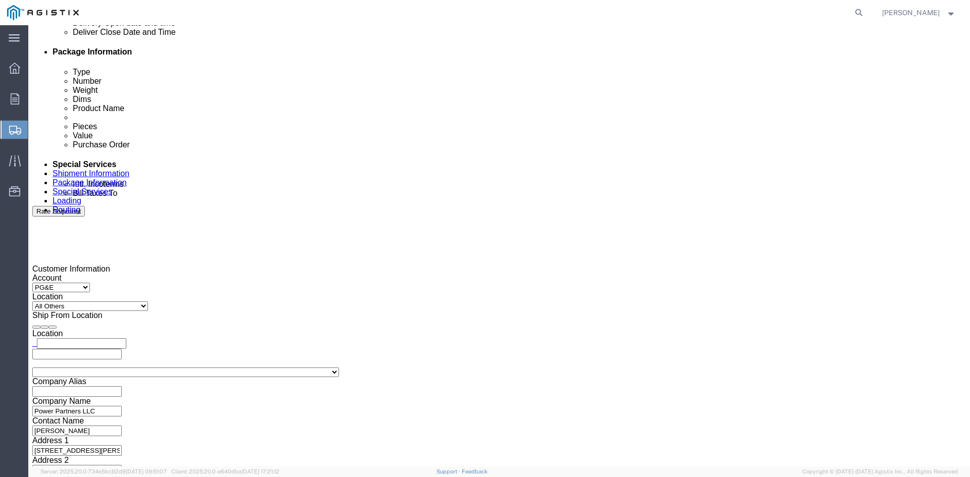
scroll to position [505, 0]
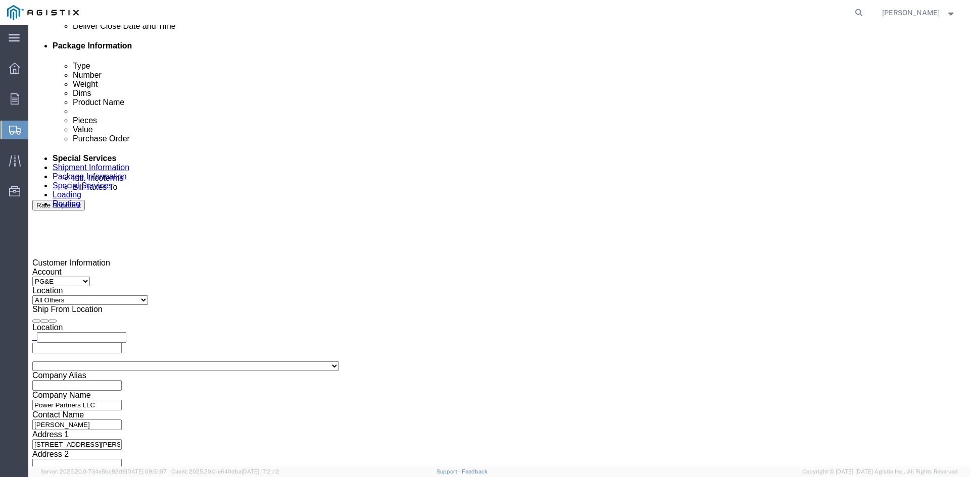
click input "text"
type input "[EMAIL_ADDRESS][DOMAIN_NAME]"
type input "z"
type input "sh"
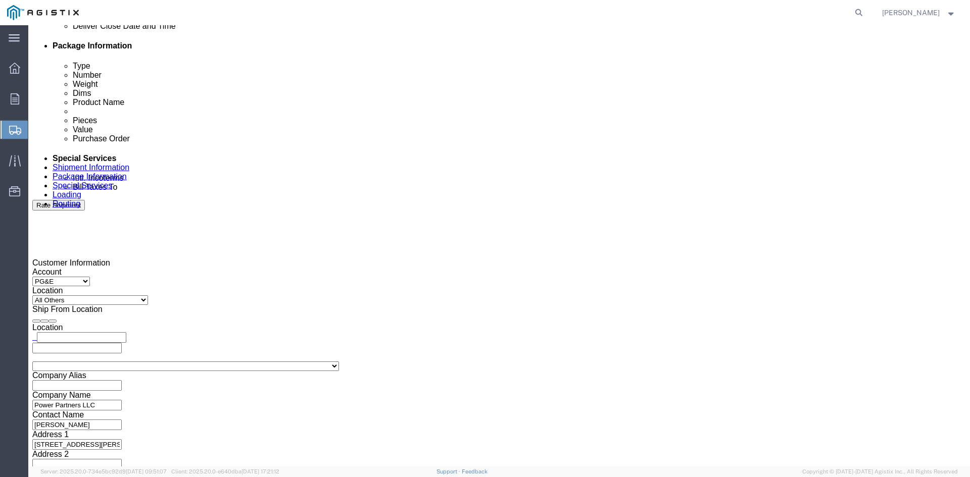
type input "k"
type input "pr"
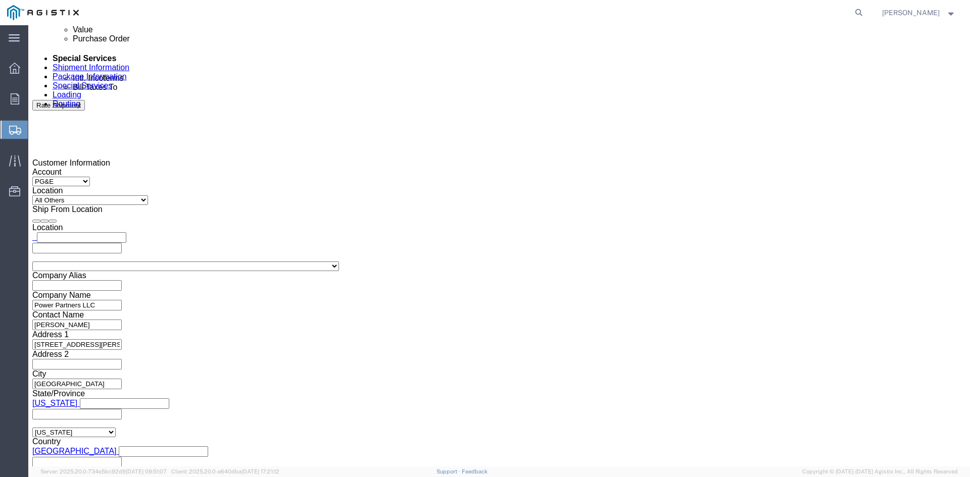
scroll to position [612, 0]
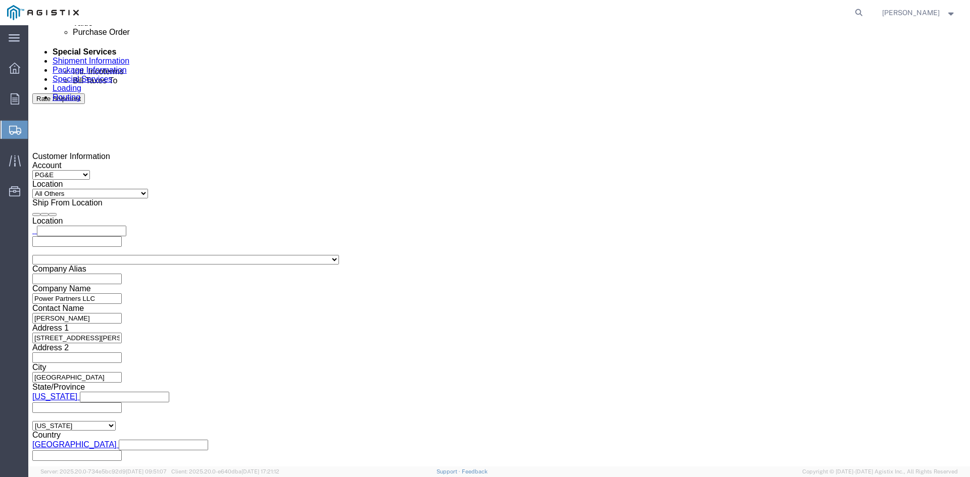
click button "Rate Shipment"
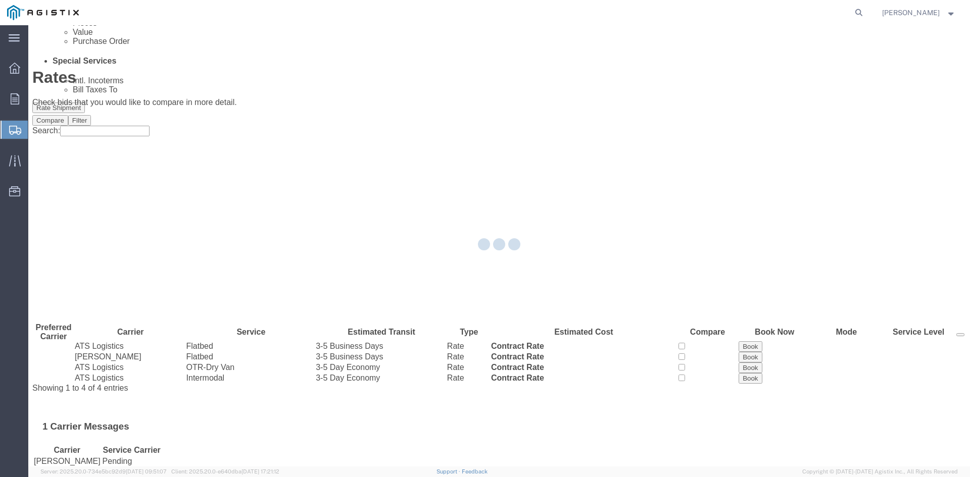
scroll to position [0, 0]
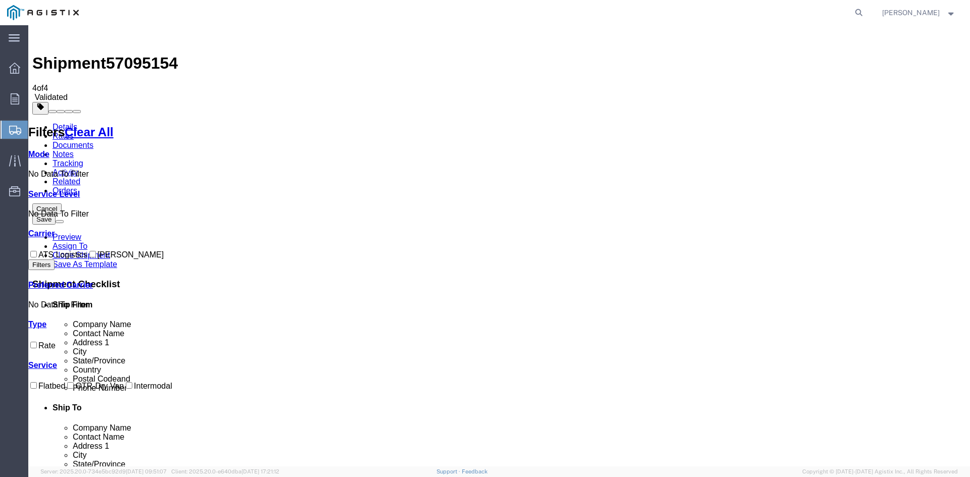
click at [37, 251] on input "ATS Logistics" at bounding box center [33, 254] width 7 height 7
checkbox input "true"
